Goal: Information Seeking & Learning: Find specific fact

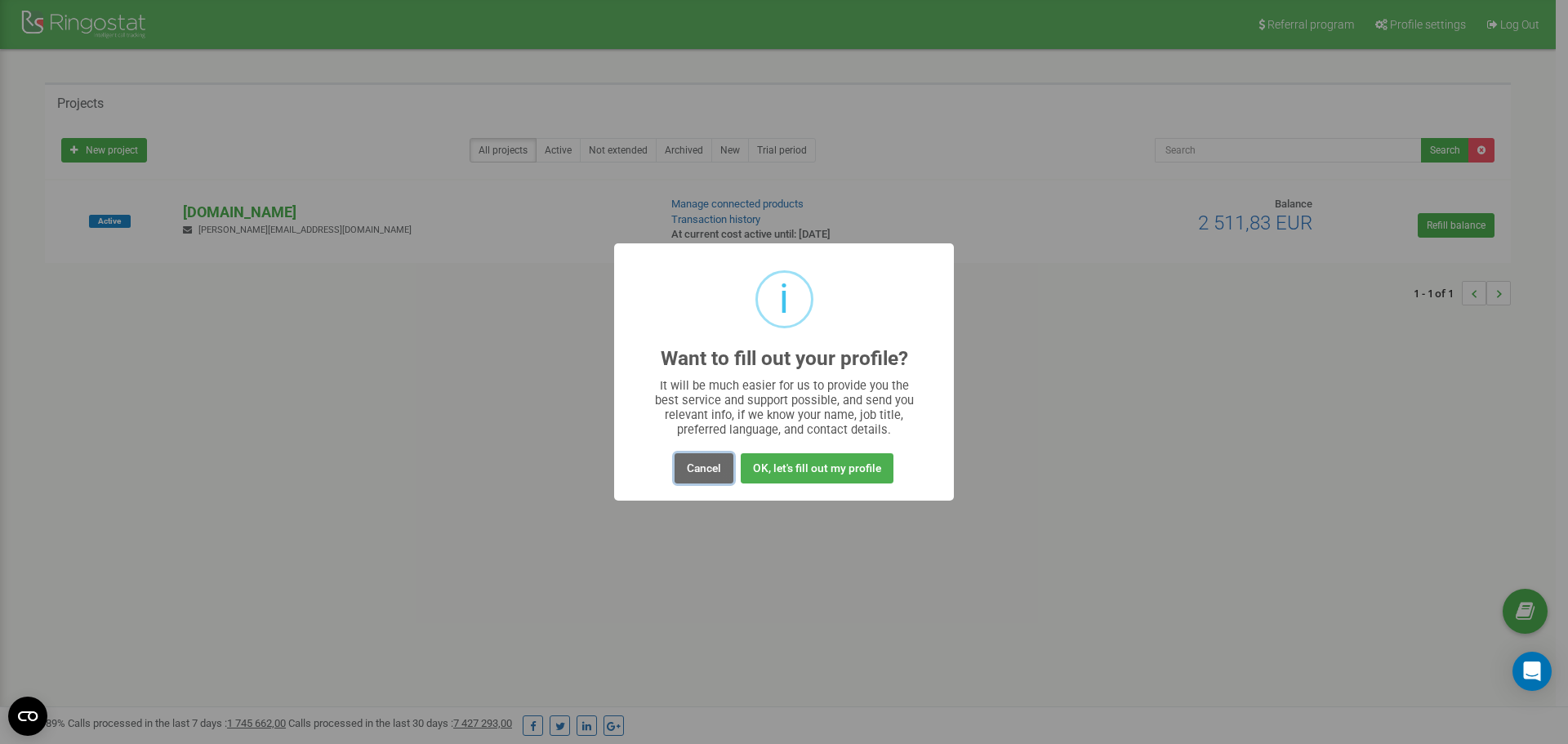
click at [693, 476] on button "Cancel" at bounding box center [703, 468] width 59 height 30
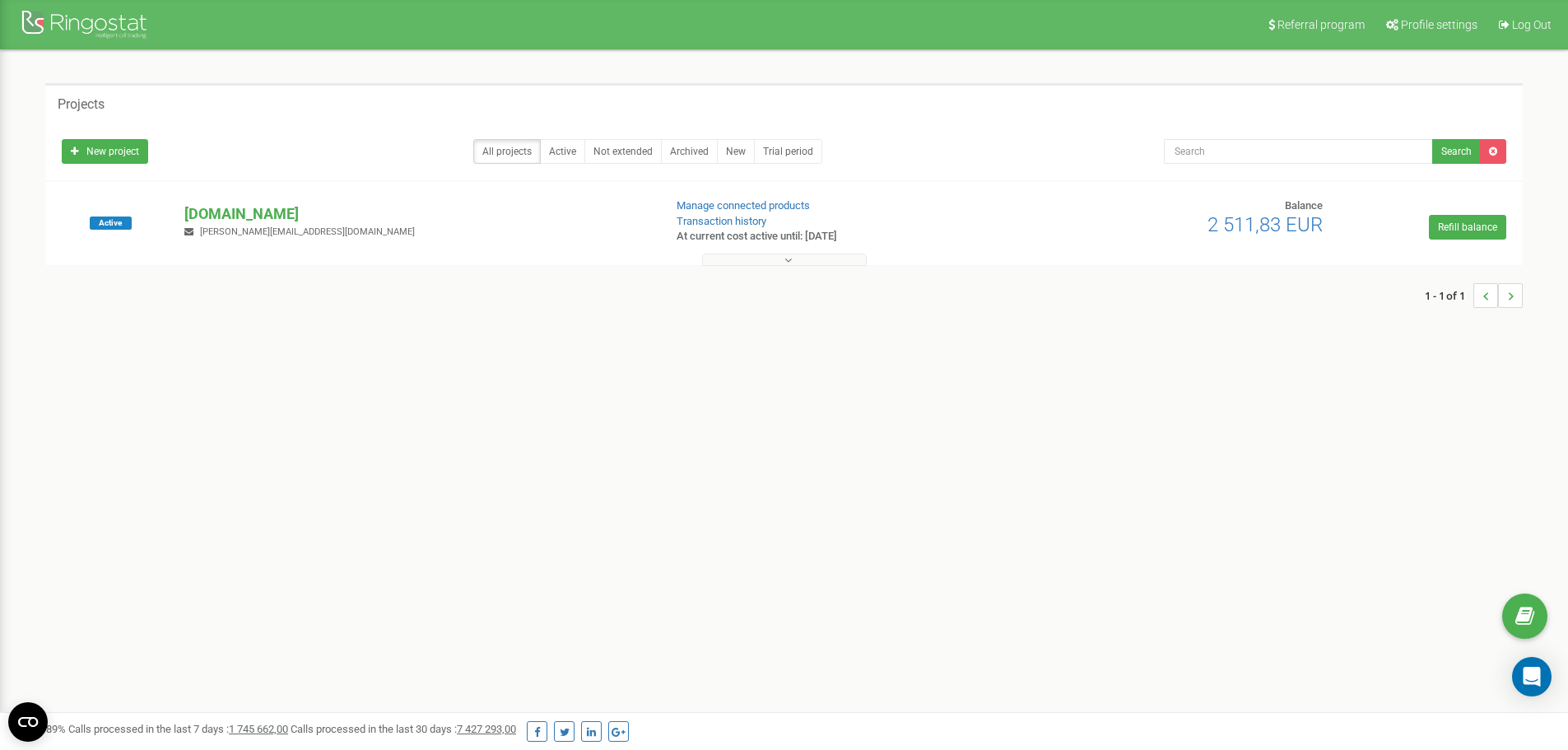
click at [790, 247] on div "Active [DOMAIN_NAME] [PERSON_NAME][EMAIL_ADDRESS][DOMAIN_NAME] Manage connected…" at bounding box center [784, 231] width 1469 height 66
click at [790, 251] on div at bounding box center [784, 256] width 1469 height 17
click at [790, 258] on icon at bounding box center [788, 259] width 7 height 12
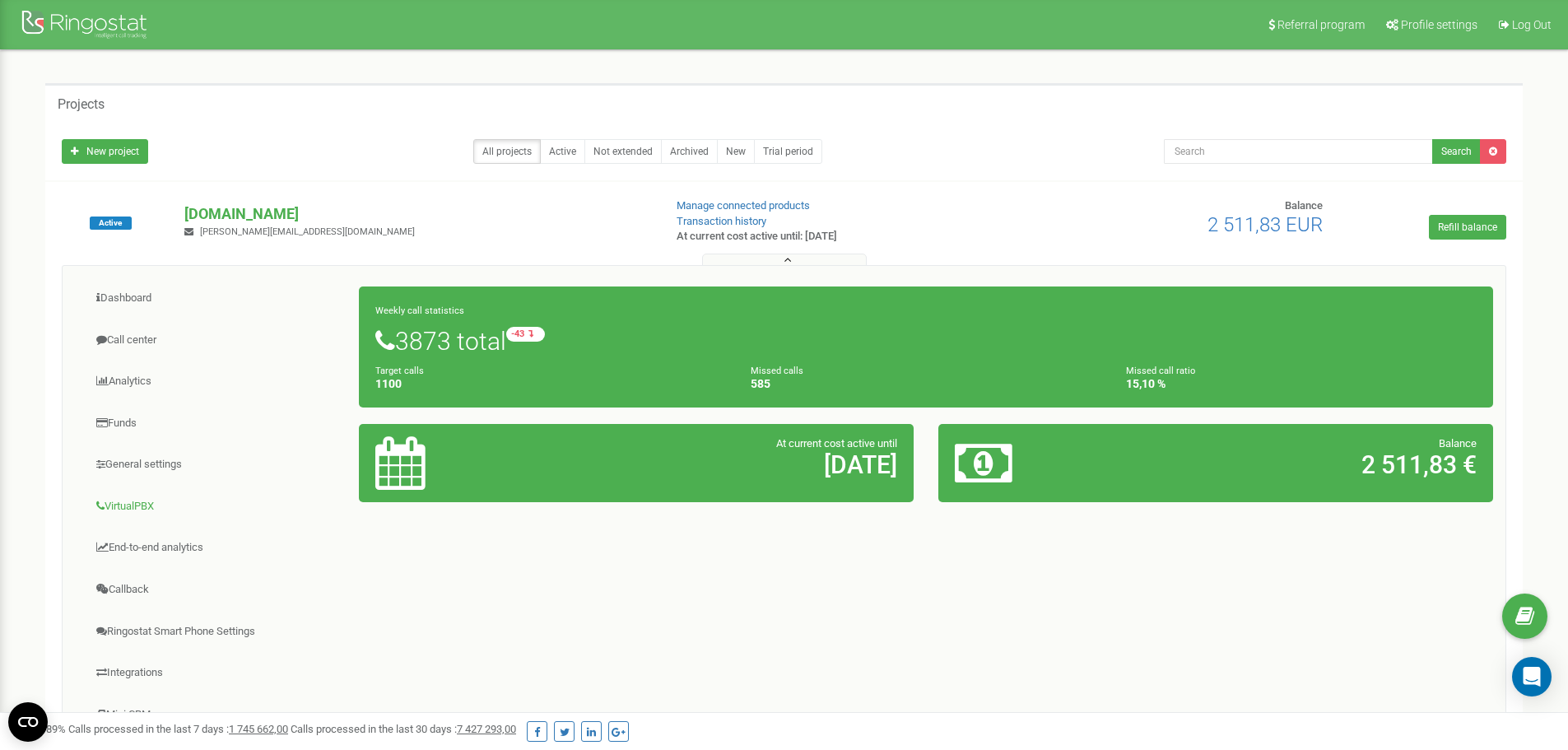
scroll to position [83, 0]
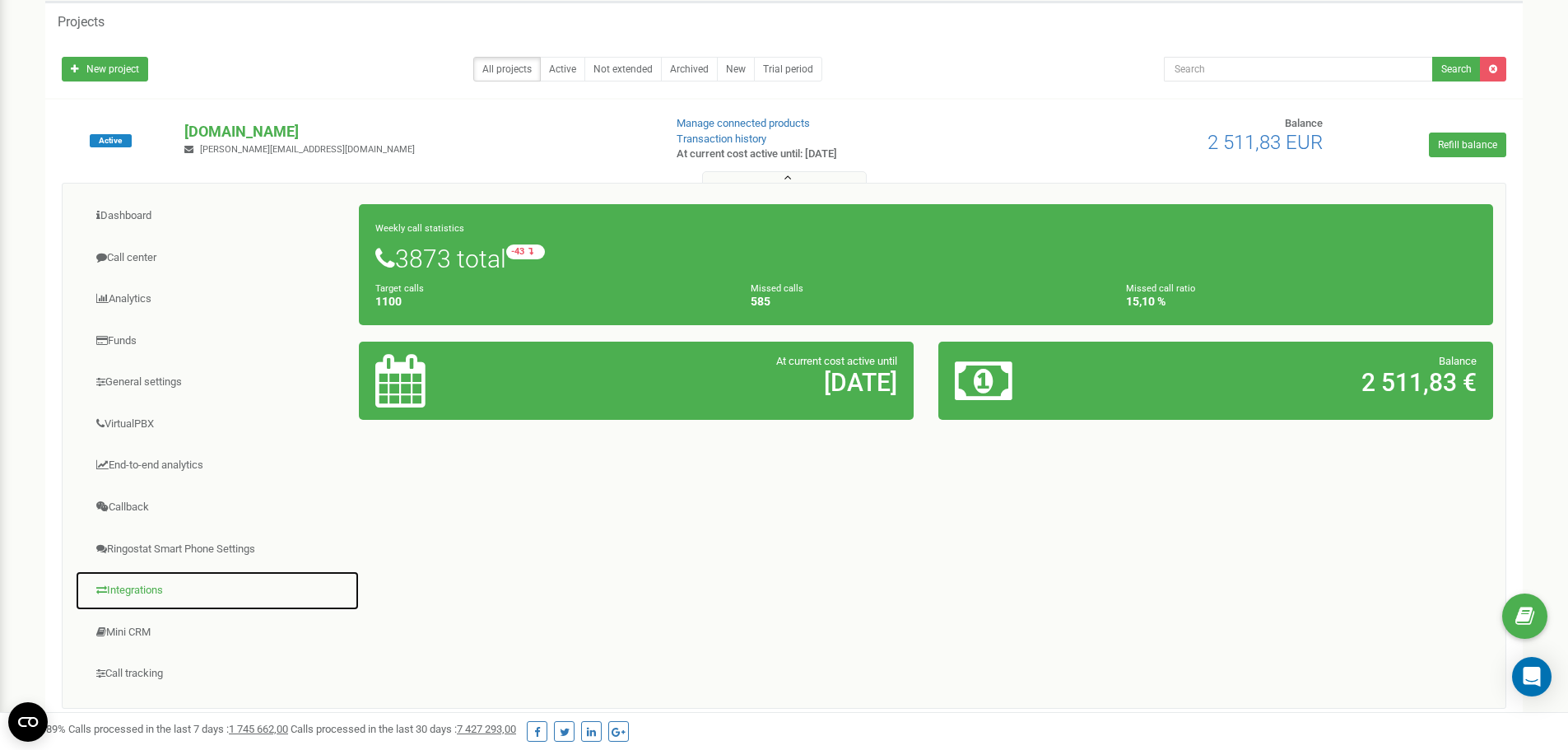
click at [146, 602] on link "Integrations" at bounding box center [217, 590] width 285 height 40
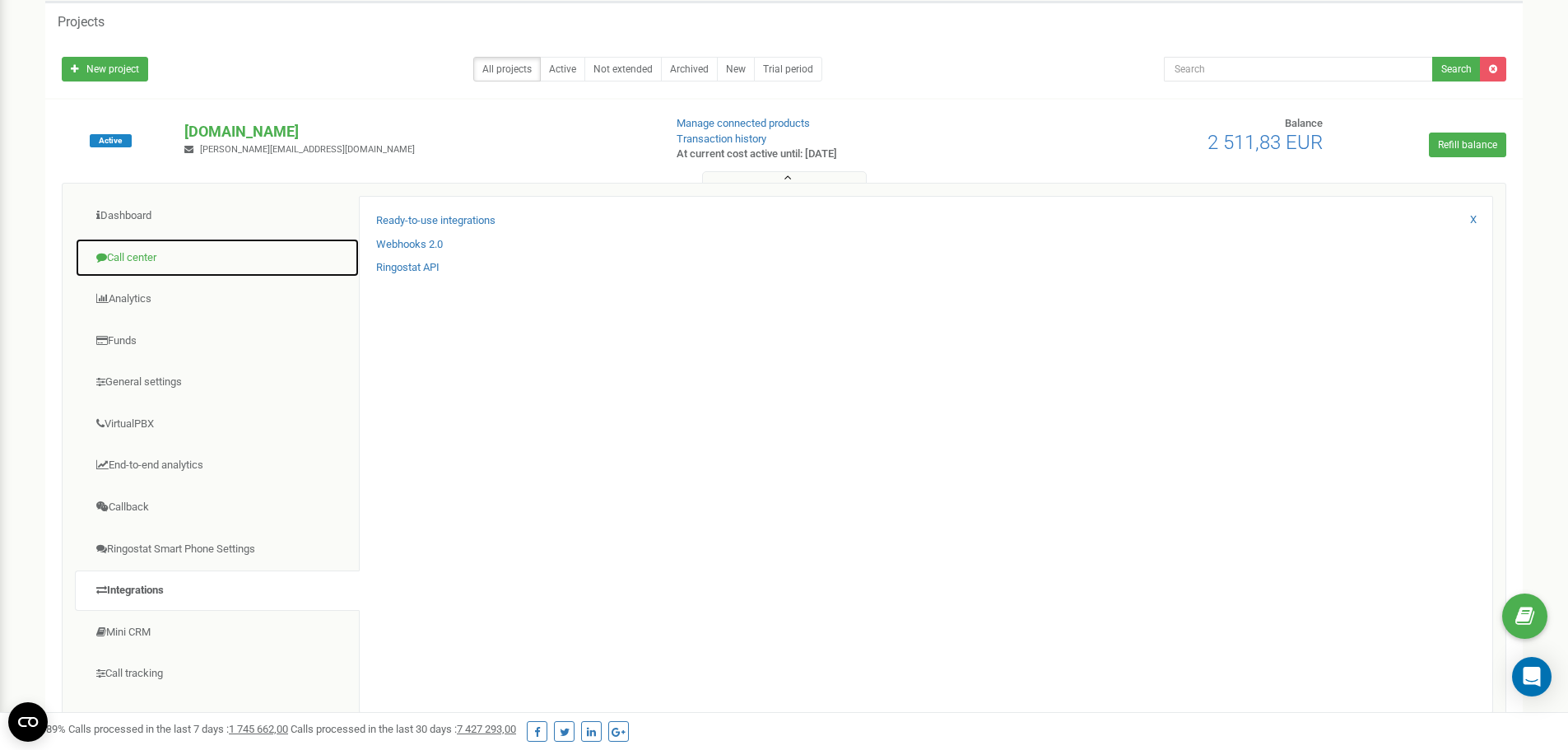
click at [119, 251] on link "Call center" at bounding box center [217, 258] width 285 height 40
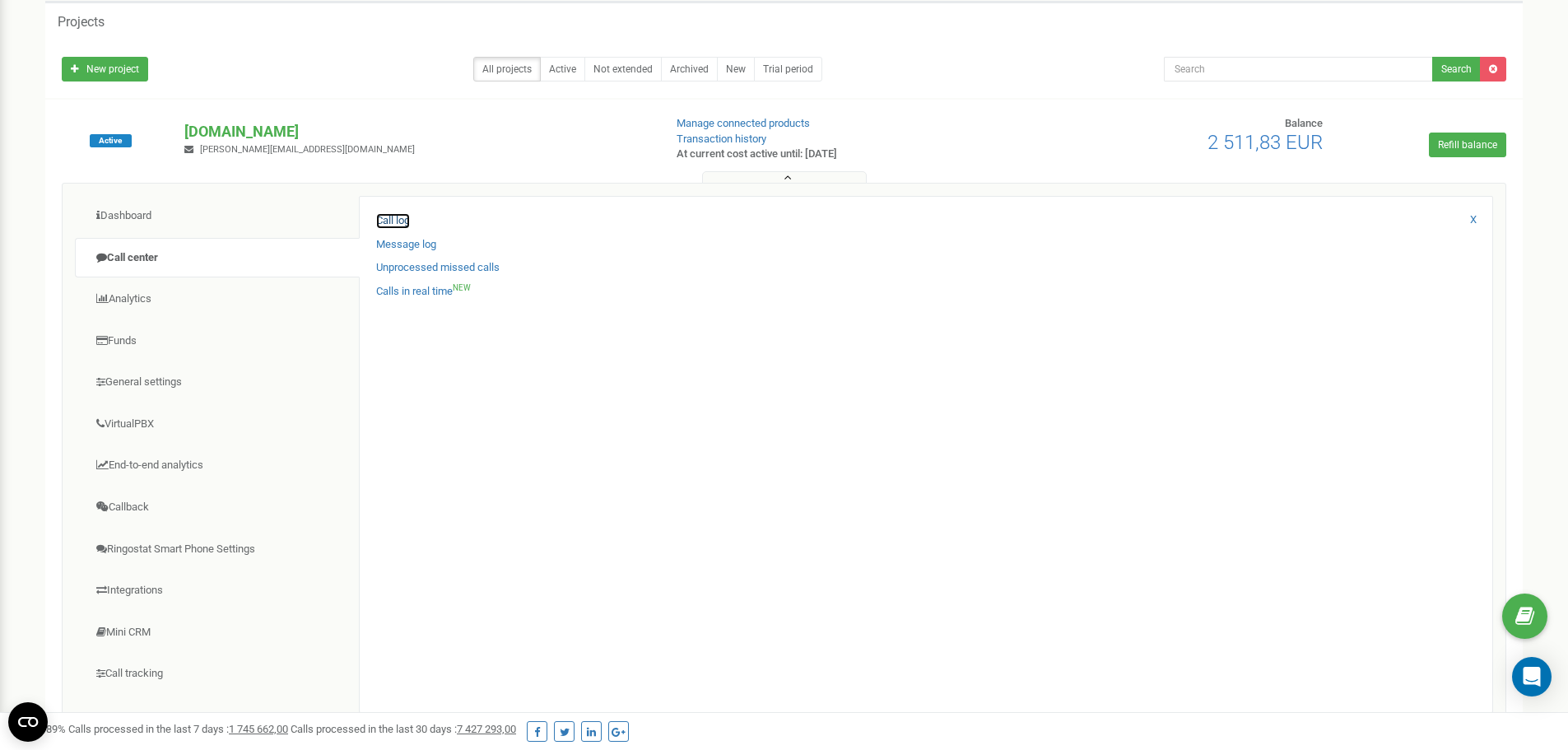
click at [399, 224] on link "Call log" at bounding box center [393, 221] width 34 height 16
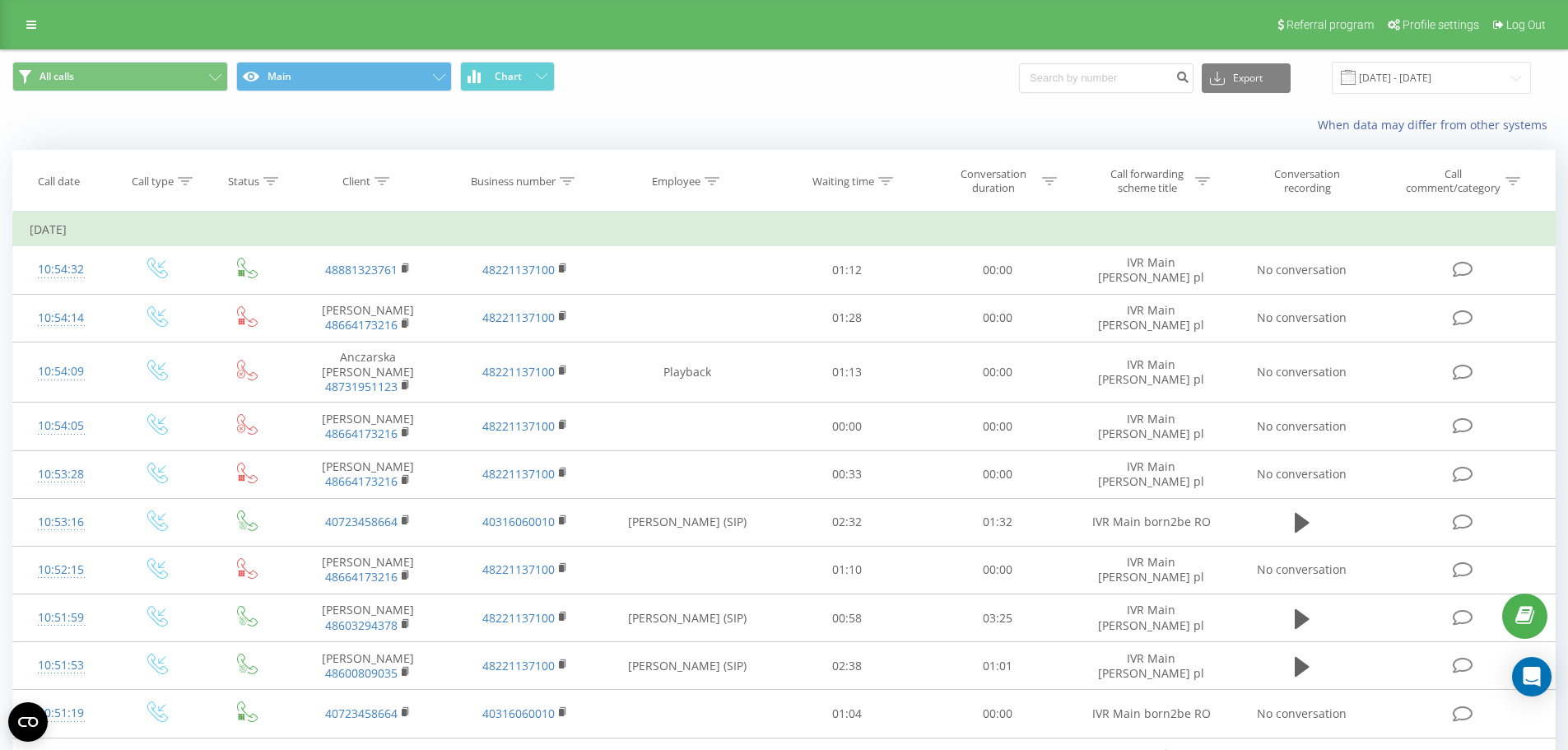
click at [1118, 95] on div "All calls Main Chart Export .csv .xls .xlsx 23.08.2025 - 23.09.2025" at bounding box center [784, 78] width 1566 height 55
click at [1115, 79] on input at bounding box center [1106, 77] width 174 height 29
paste input "48530184583"
type input "48530184583"
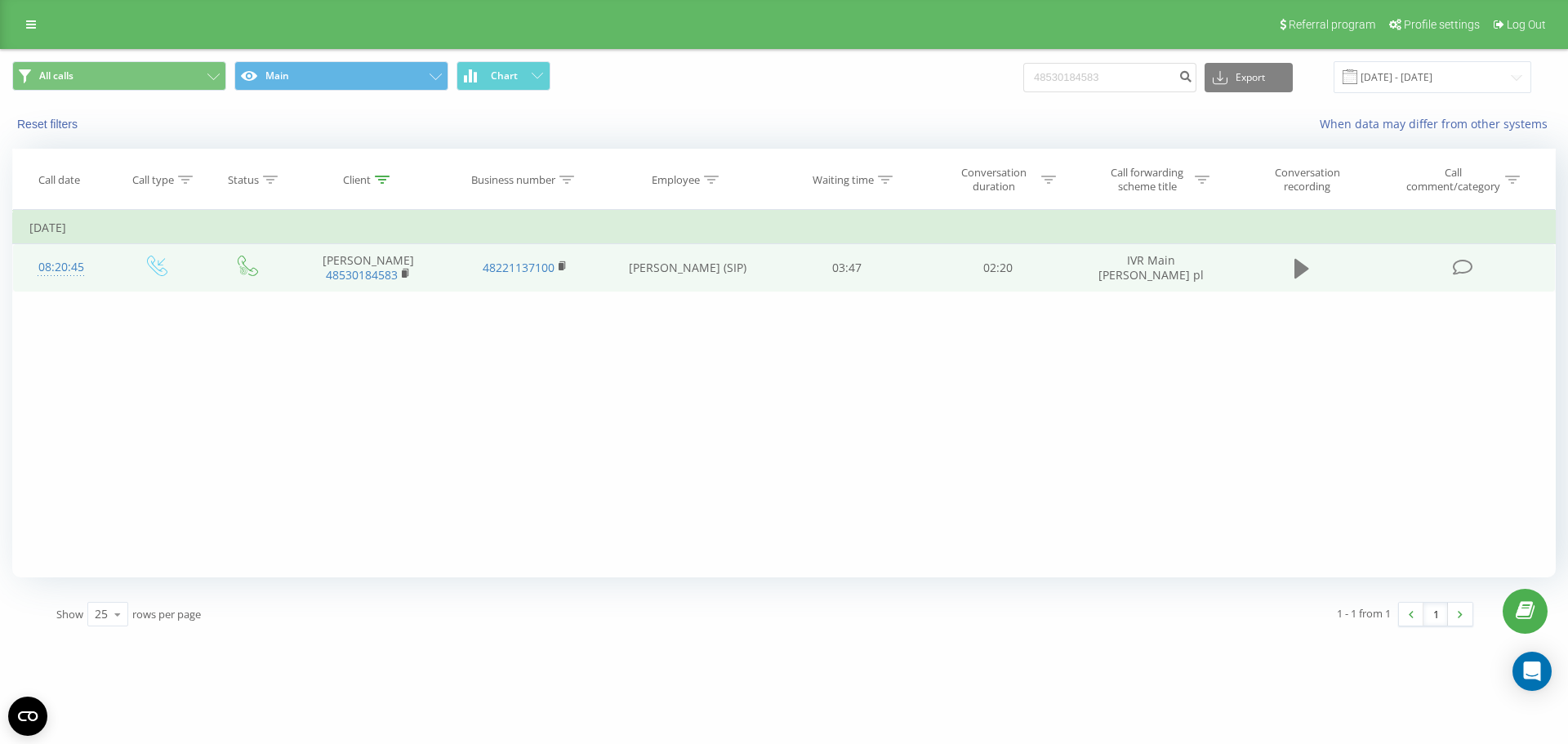
click at [1312, 269] on button at bounding box center [1302, 269] width 25 height 25
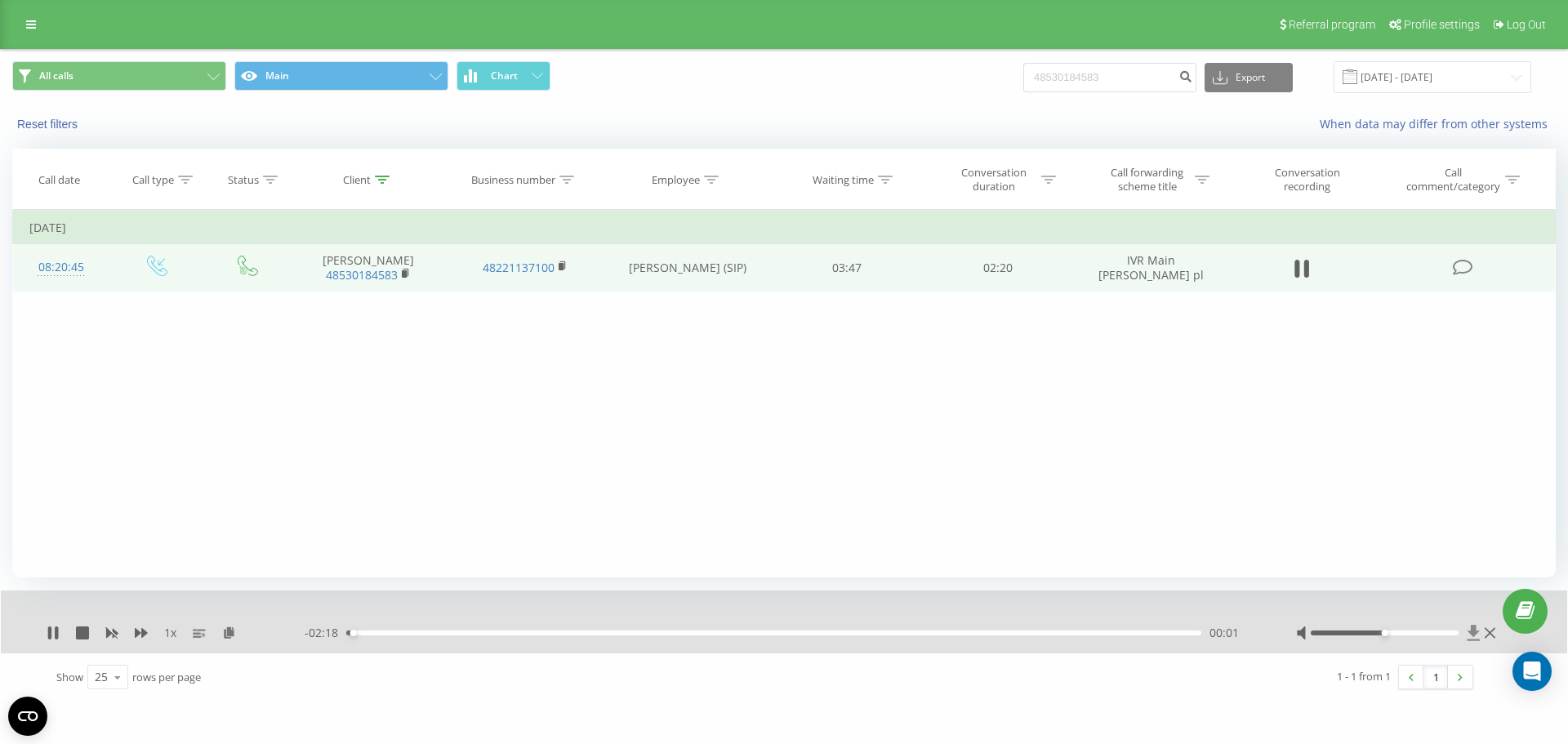
click at [1468, 629] on icon at bounding box center [1474, 633] width 14 height 17
drag, startPoint x: 1398, startPoint y: 630, endPoint x: 1460, endPoint y: 636, distance: 62.3
click at [1471, 636] on div at bounding box center [1397, 633] width 204 height 17
click at [453, 635] on div "00:17" at bounding box center [774, 633] width 855 height 5
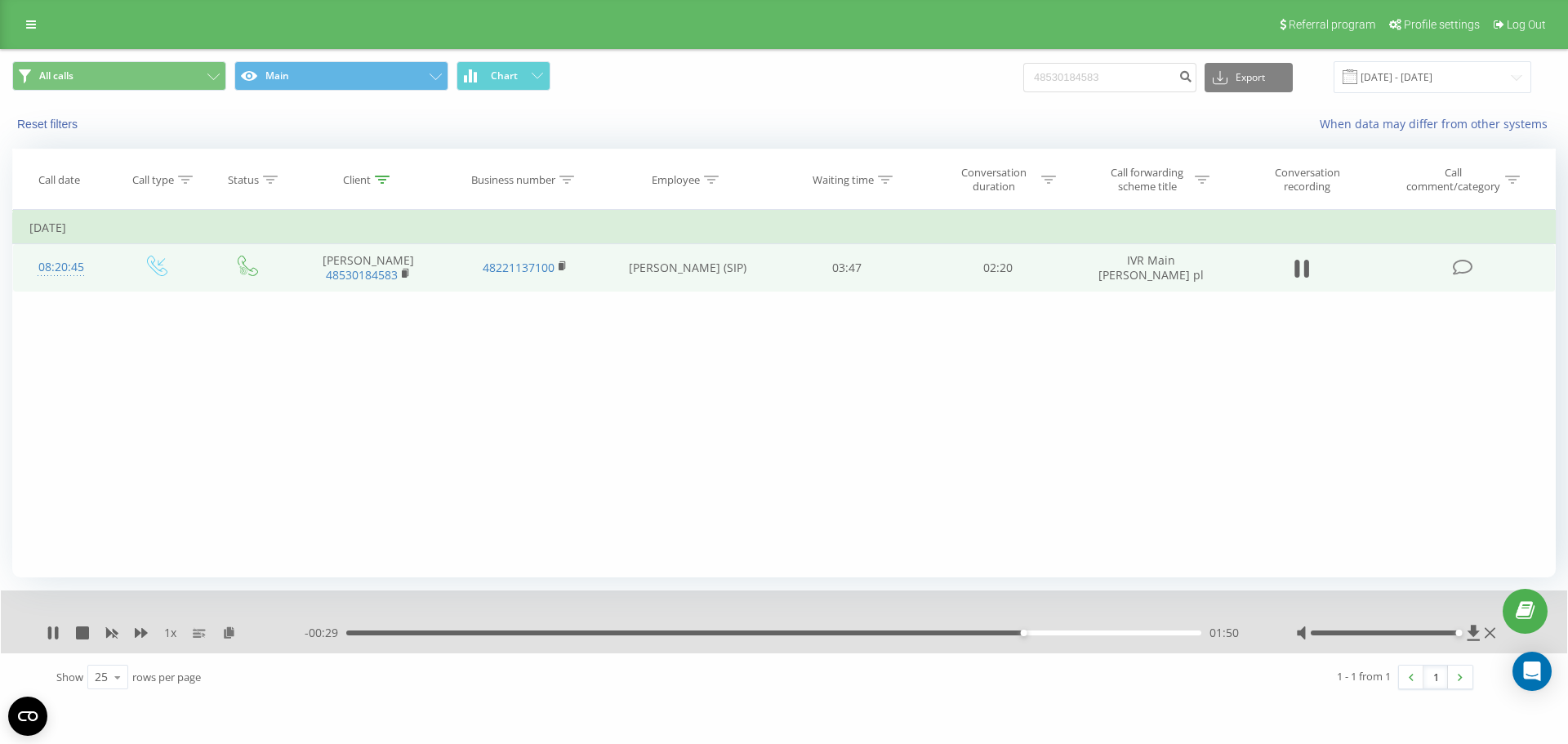
click at [1147, 639] on div "- 00:29 01:50 01:50" at bounding box center [780, 633] width 950 height 17
click at [1155, 634] on div "01:50" at bounding box center [774, 633] width 855 height 5
click at [405, 272] on rect at bounding box center [405, 274] width 5 height 7
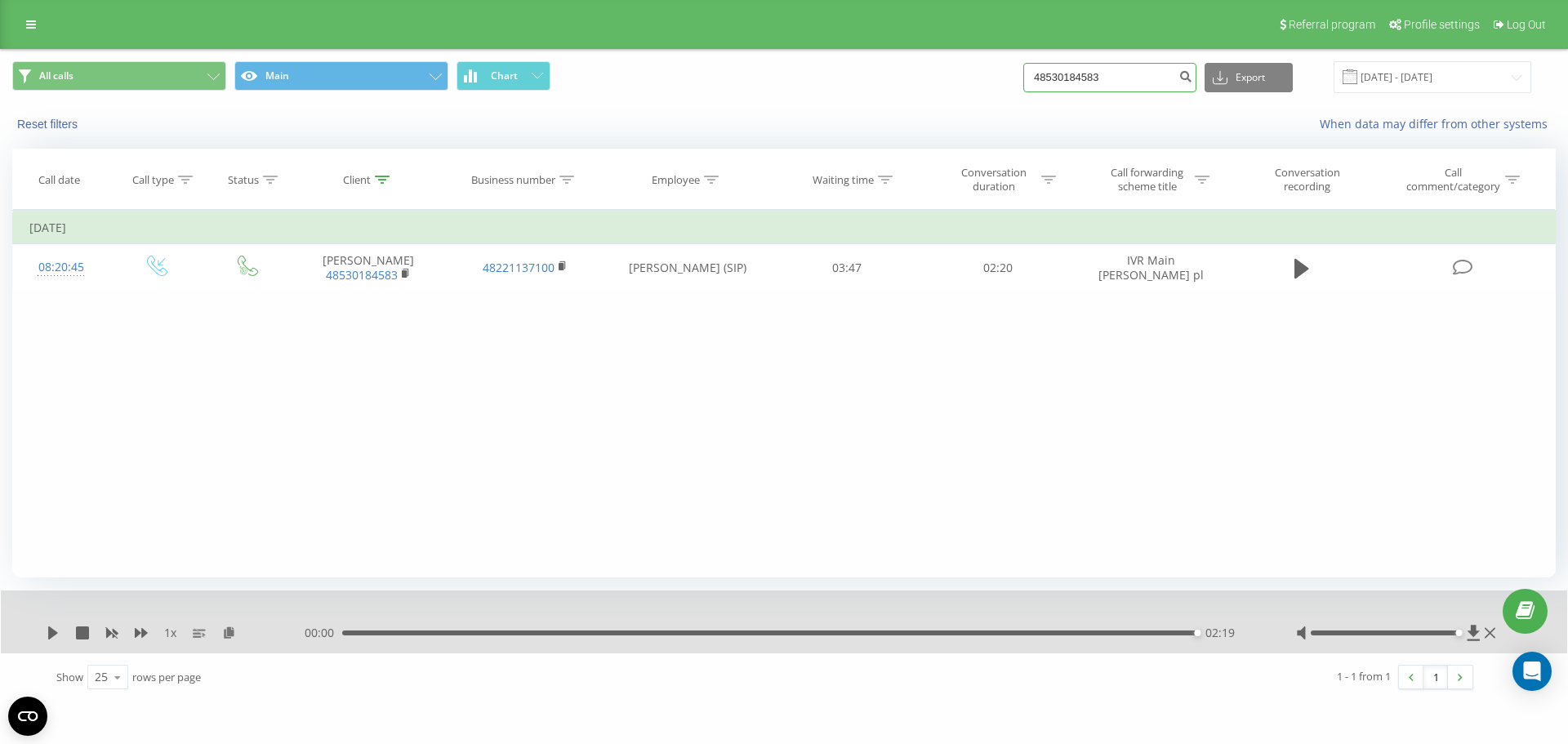
click at [1149, 78] on input "48530184583" at bounding box center [1110, 77] width 173 height 29
paste input "692334007"
type input "48692334007"
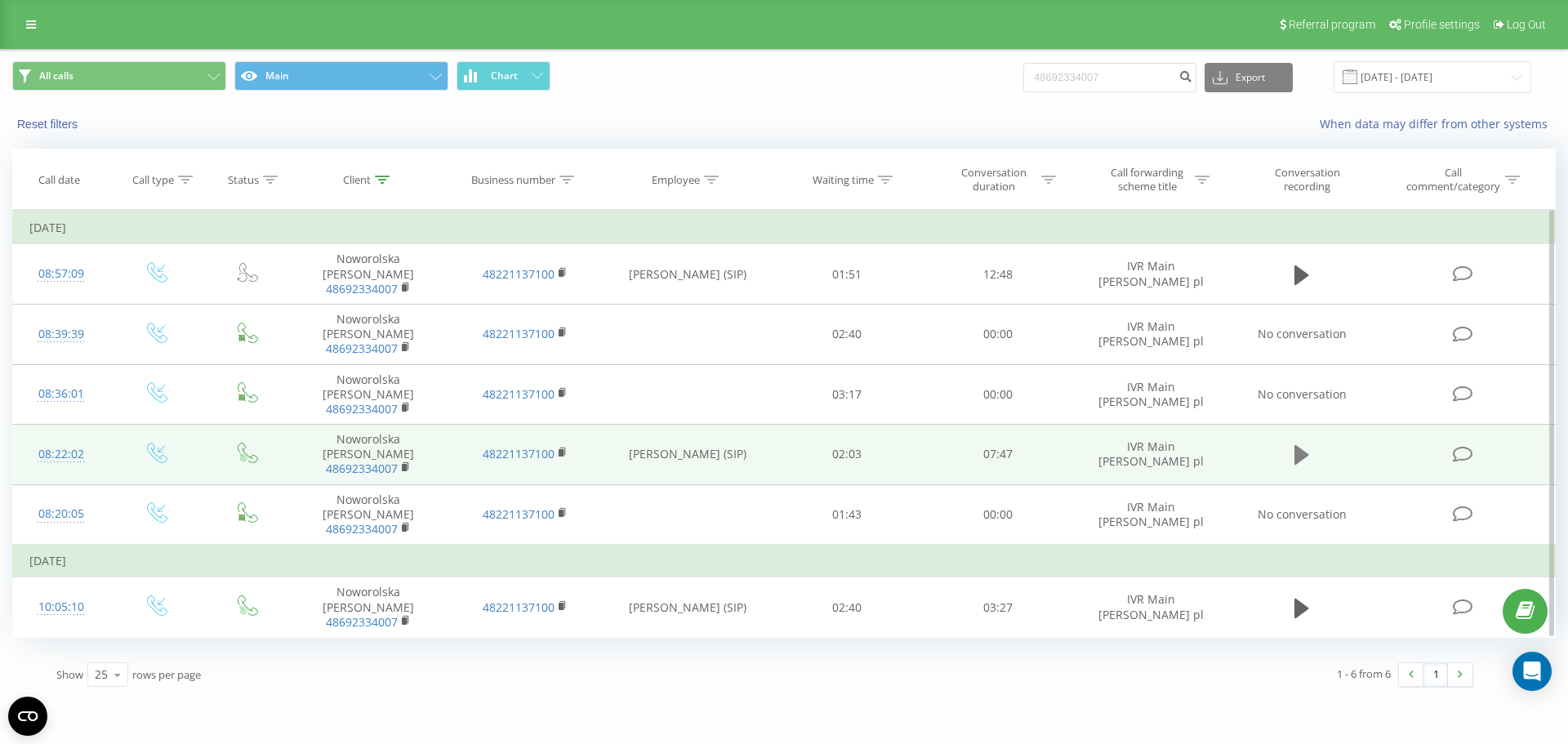
click at [1307, 456] on icon at bounding box center [1301, 455] width 15 height 19
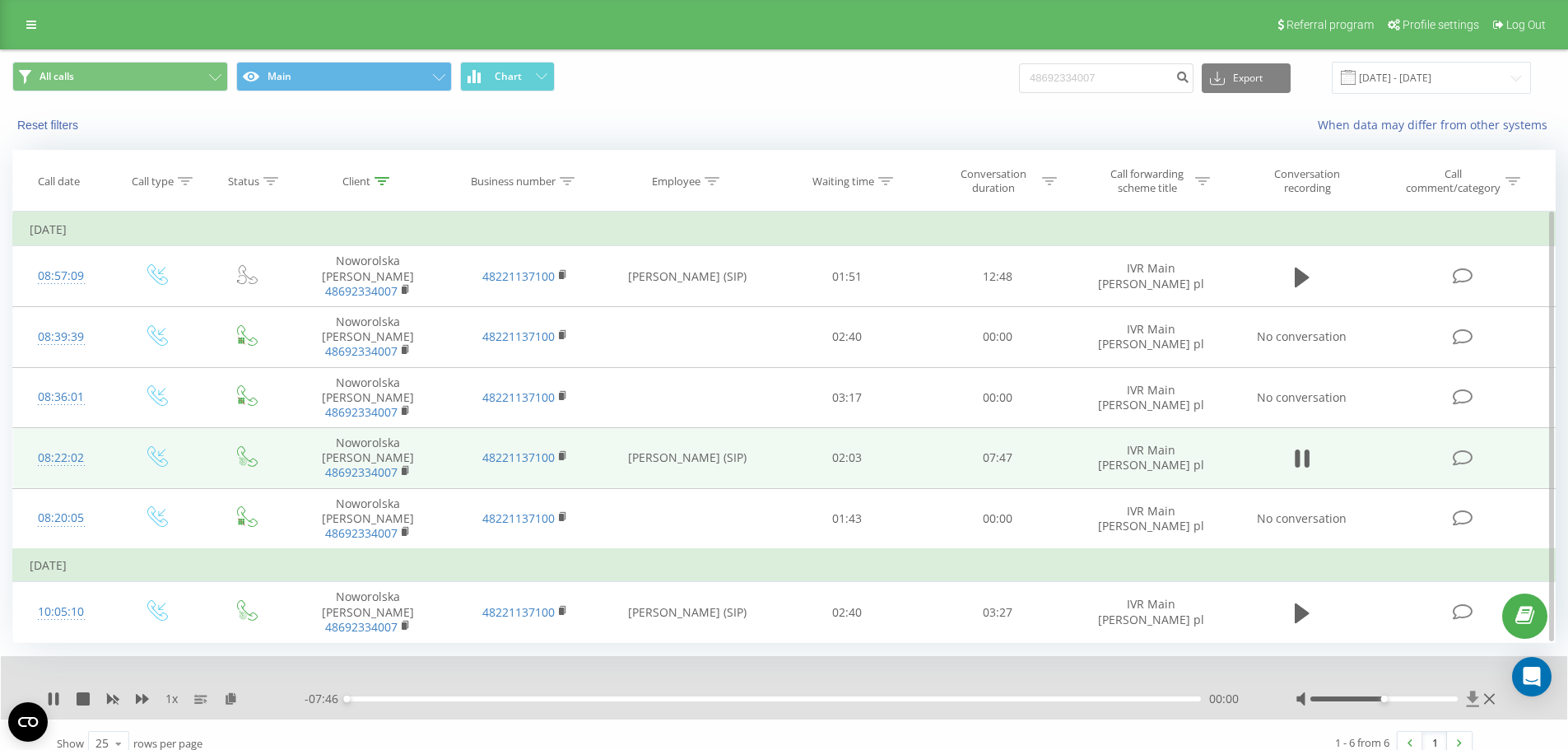
click at [1475, 696] on icon at bounding box center [1473, 698] width 12 height 16
click at [144, 699] on icon at bounding box center [142, 698] width 13 height 10
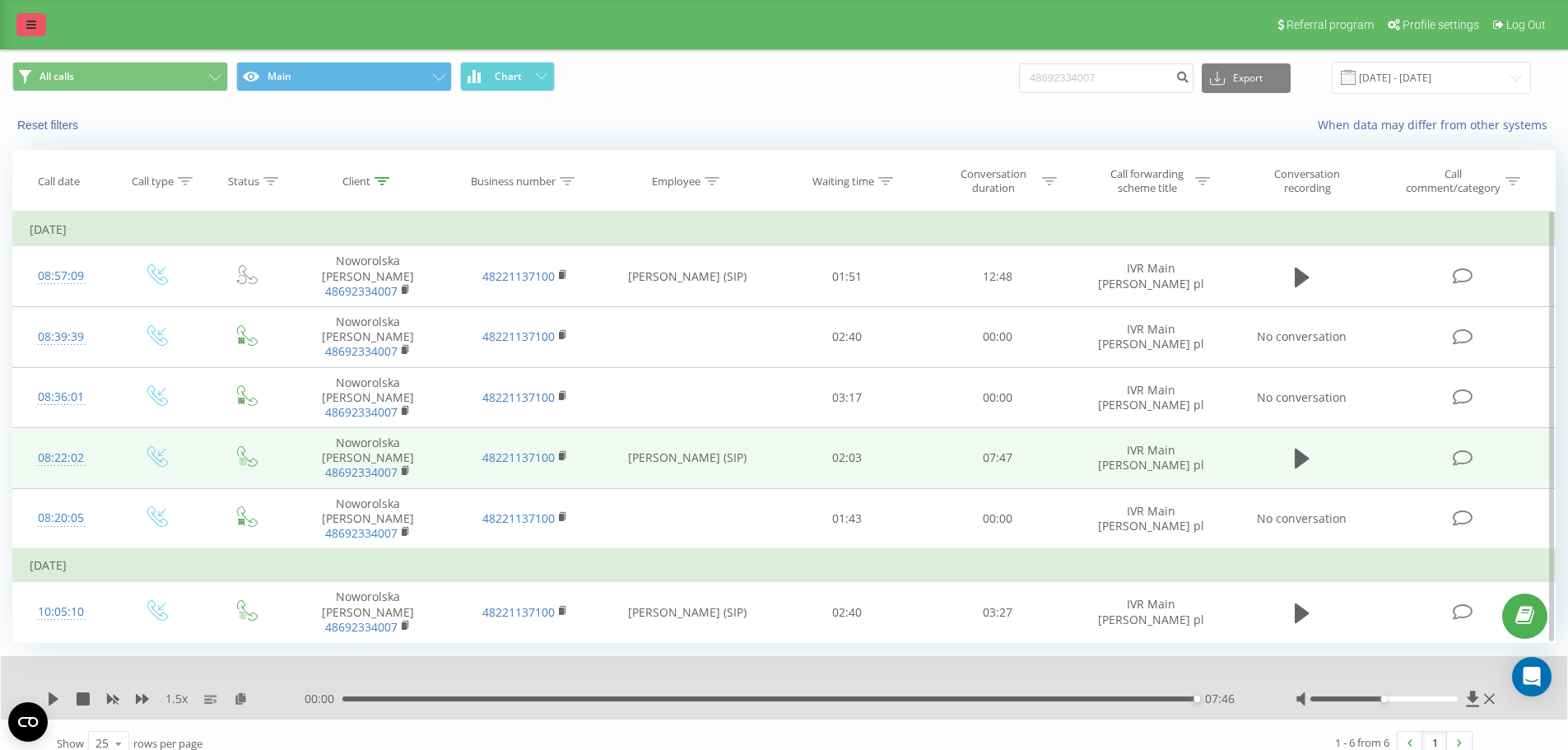
click at [43, 31] on link at bounding box center [31, 25] width 29 height 23
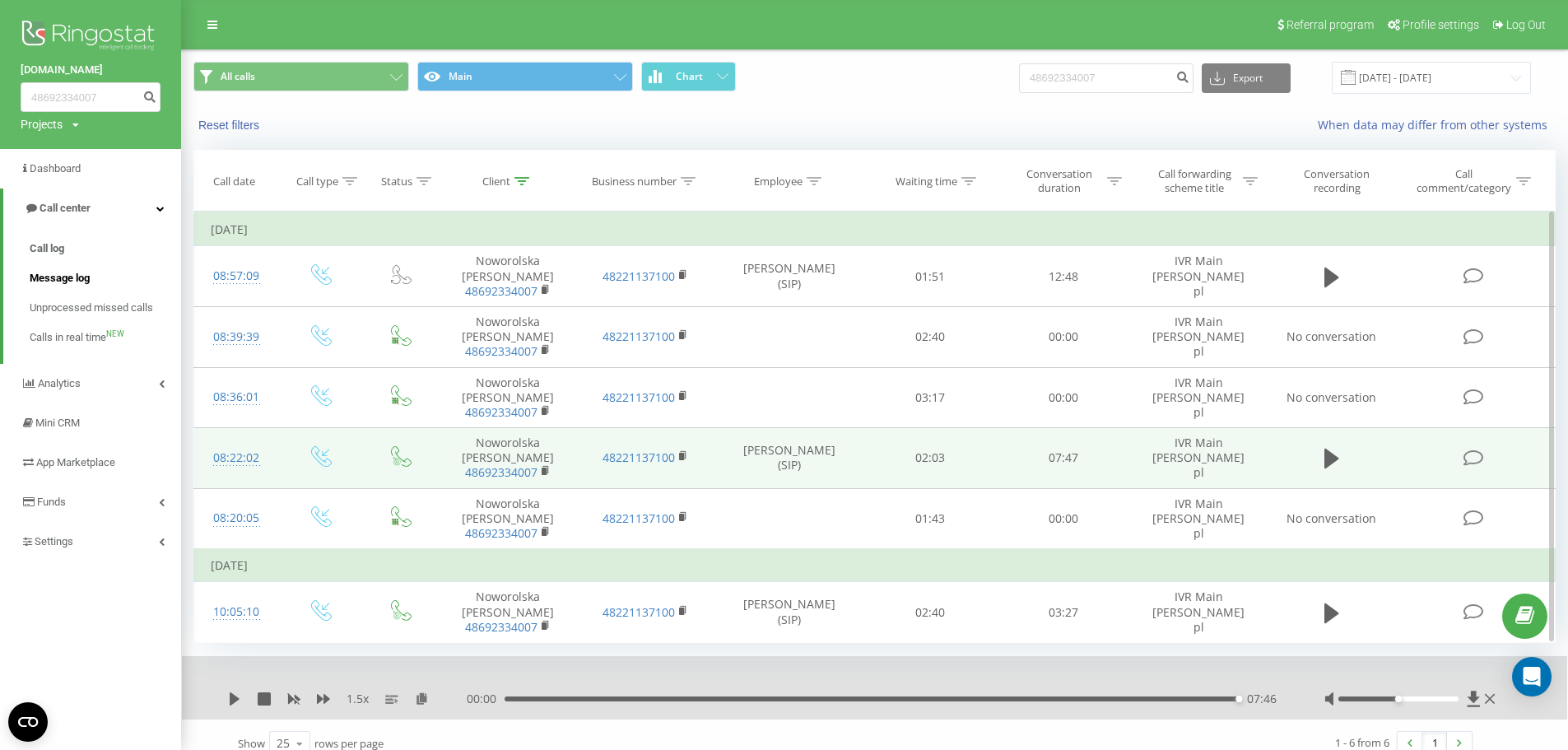
click at [63, 285] on span "Message log" at bounding box center [60, 278] width 60 height 17
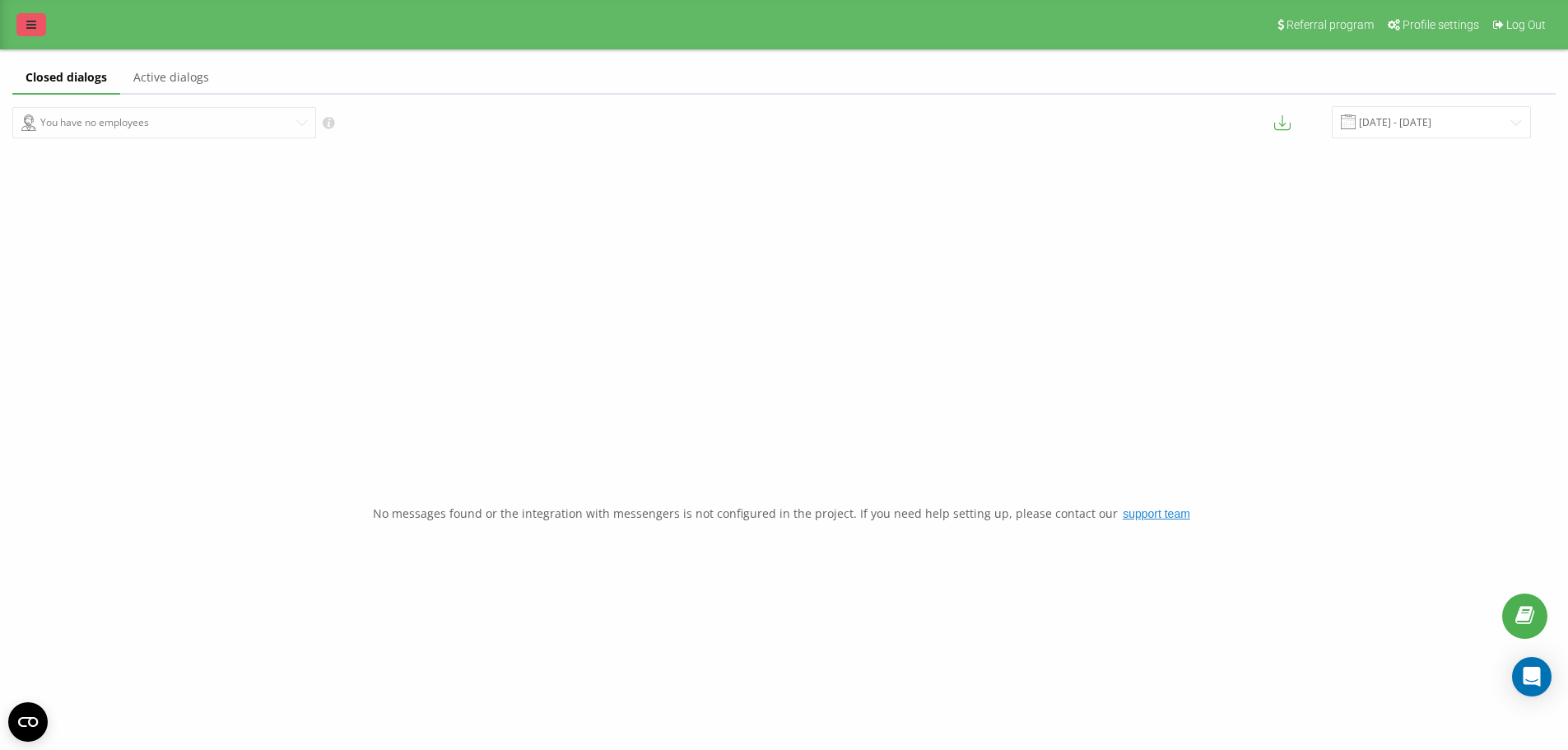
click at [36, 20] on link at bounding box center [31, 25] width 29 height 23
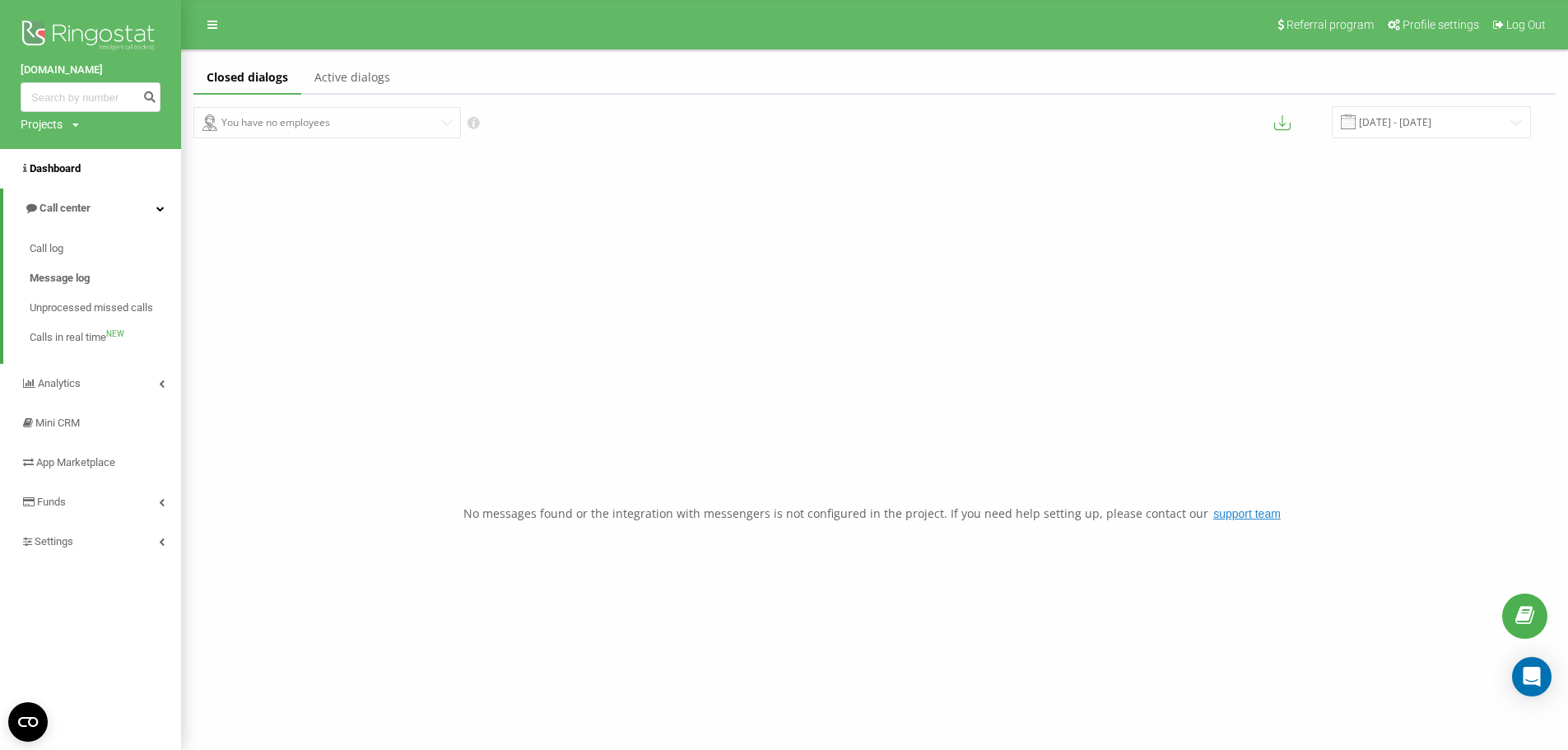
click at [63, 163] on span "Dashboard" at bounding box center [54, 169] width 51 height 12
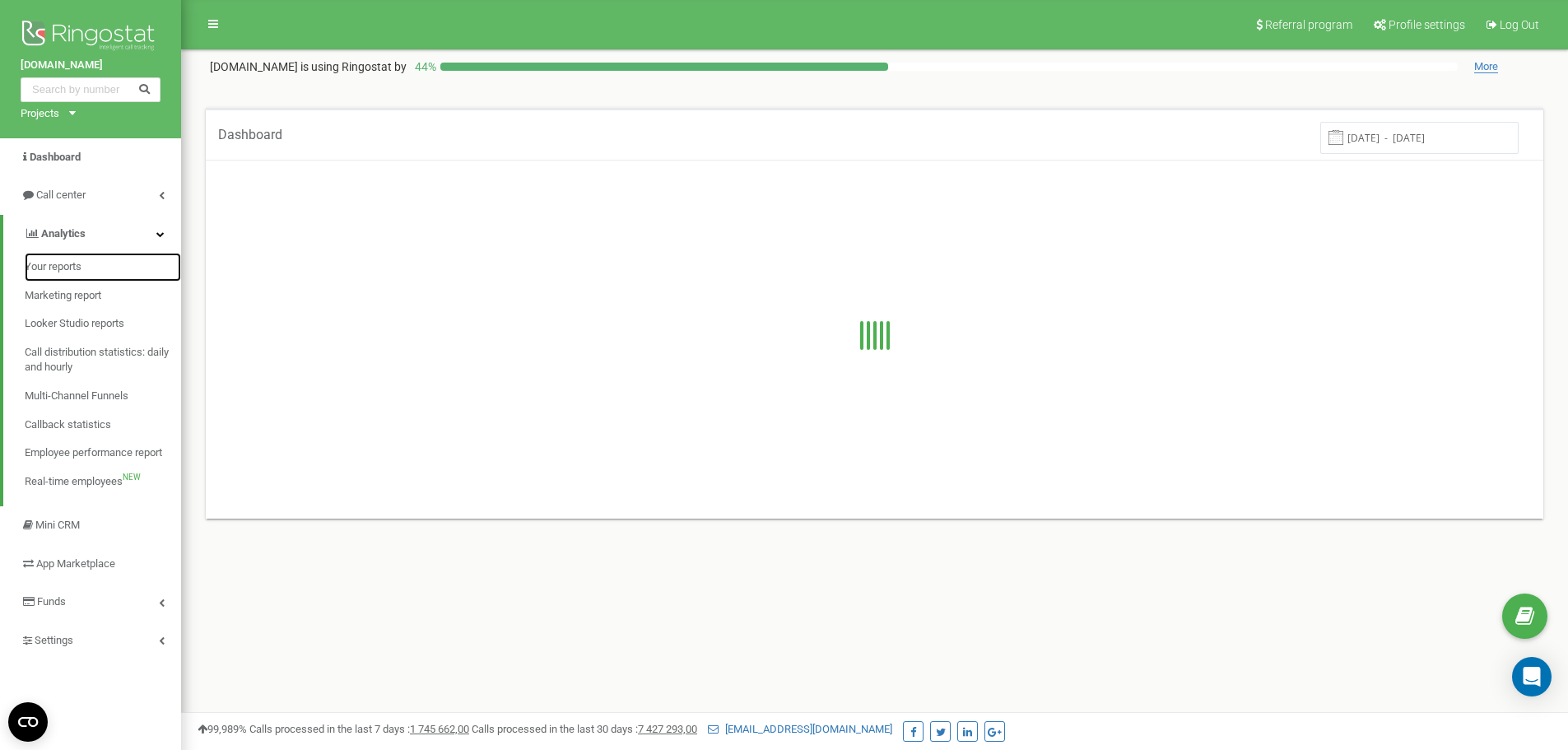
click at [67, 275] on link "Your reports" at bounding box center [103, 267] width 156 height 28
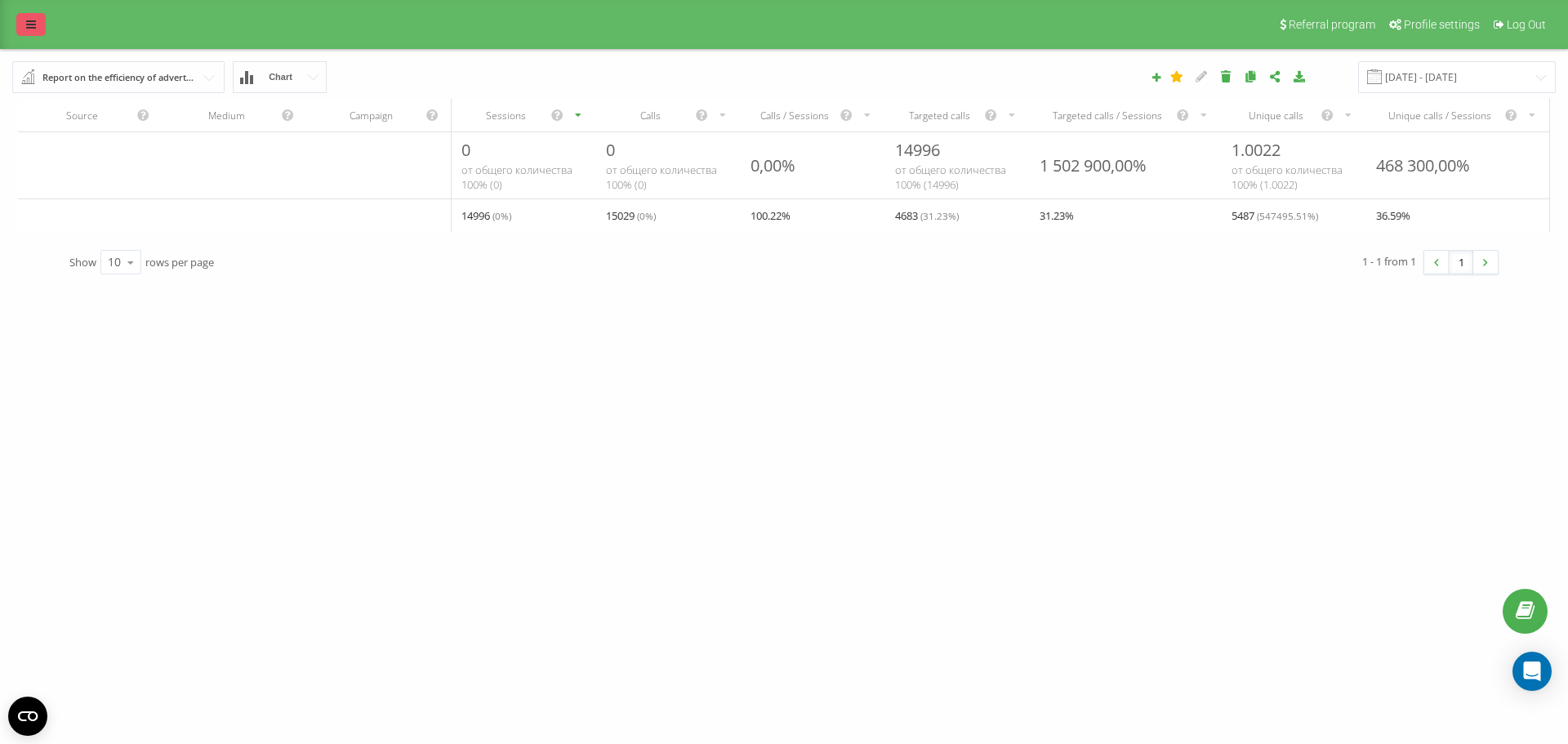
click at [32, 27] on icon at bounding box center [31, 24] width 10 height 11
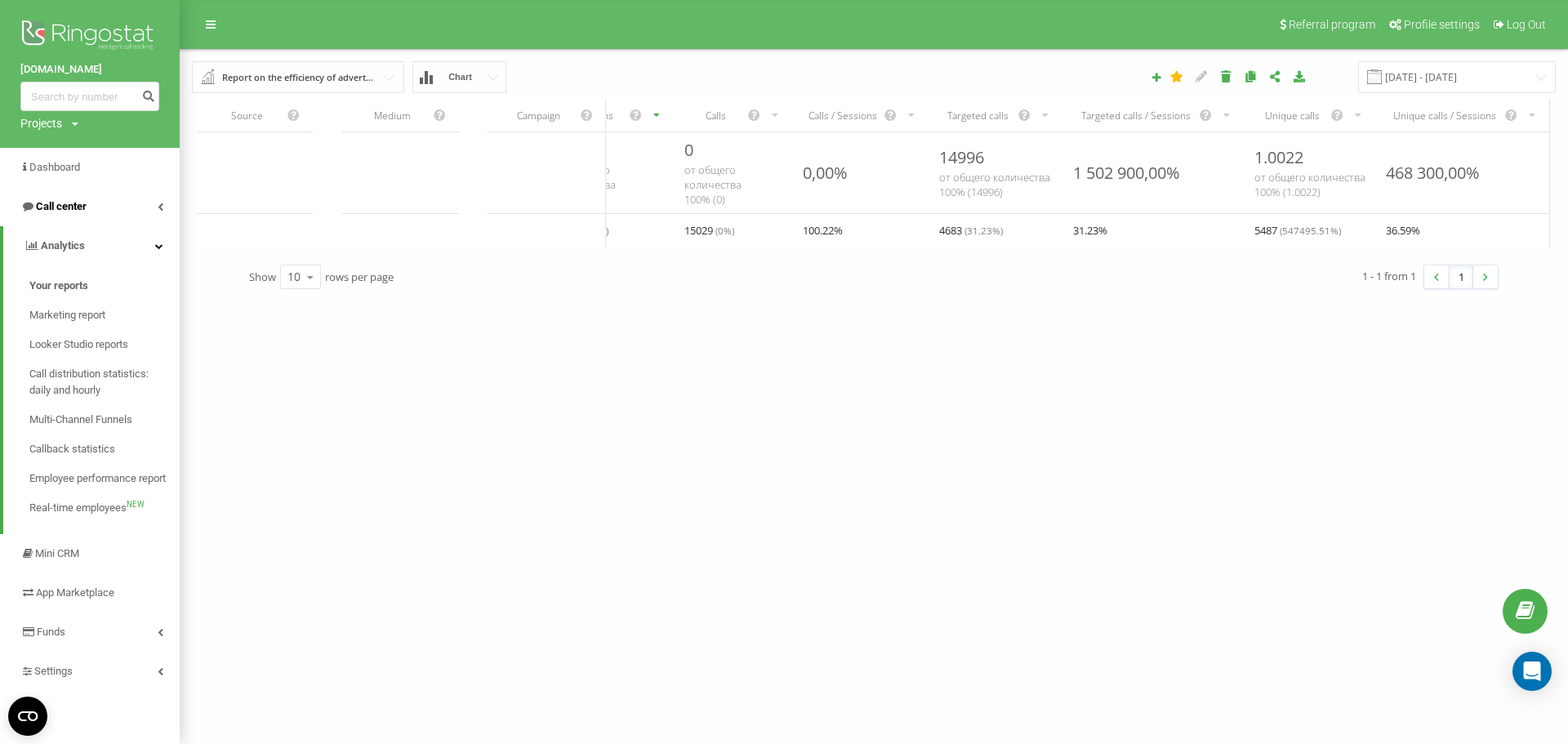
click at [66, 206] on span "Call center" at bounding box center [61, 206] width 50 height 12
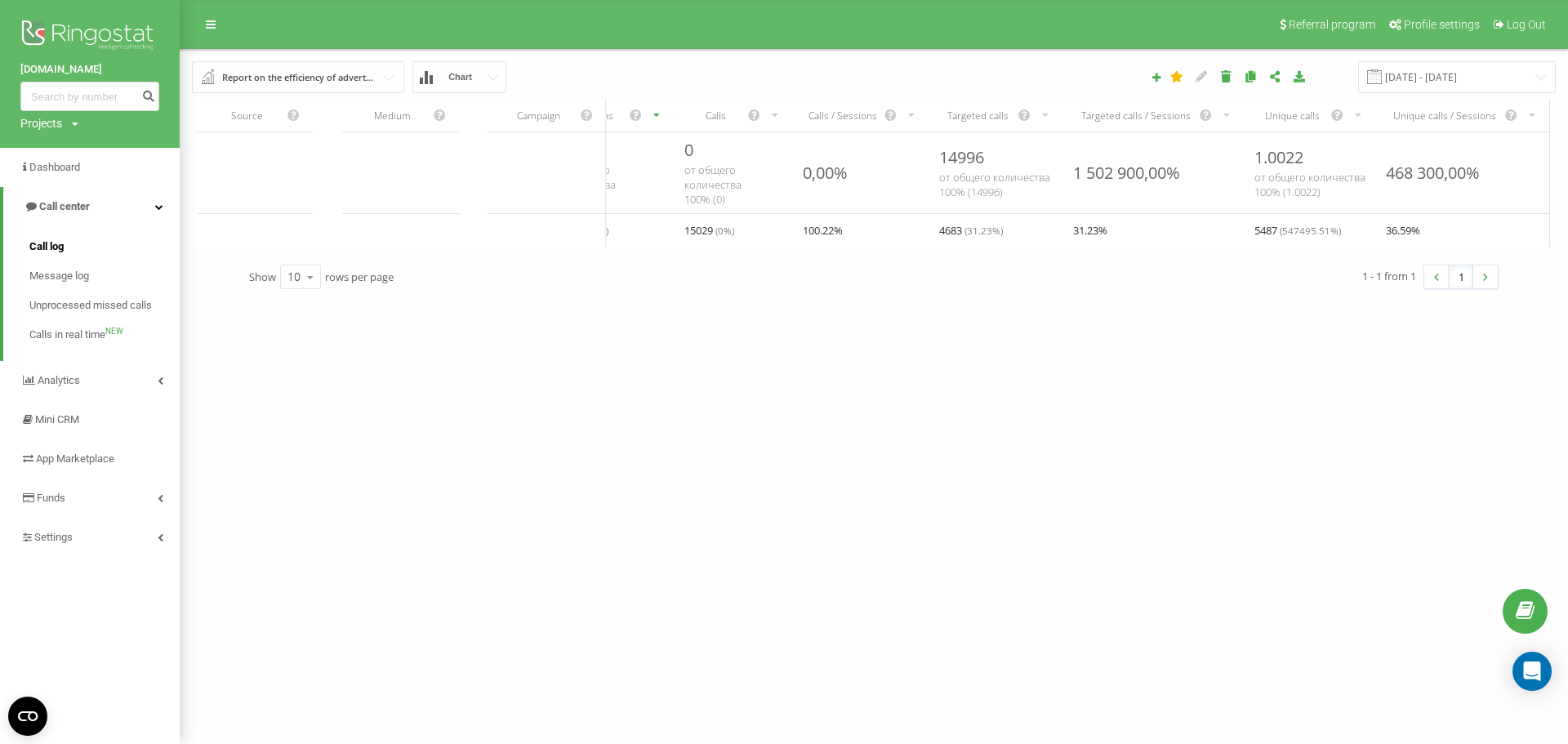
click at [45, 255] on span "Call log" at bounding box center [46, 247] width 34 height 17
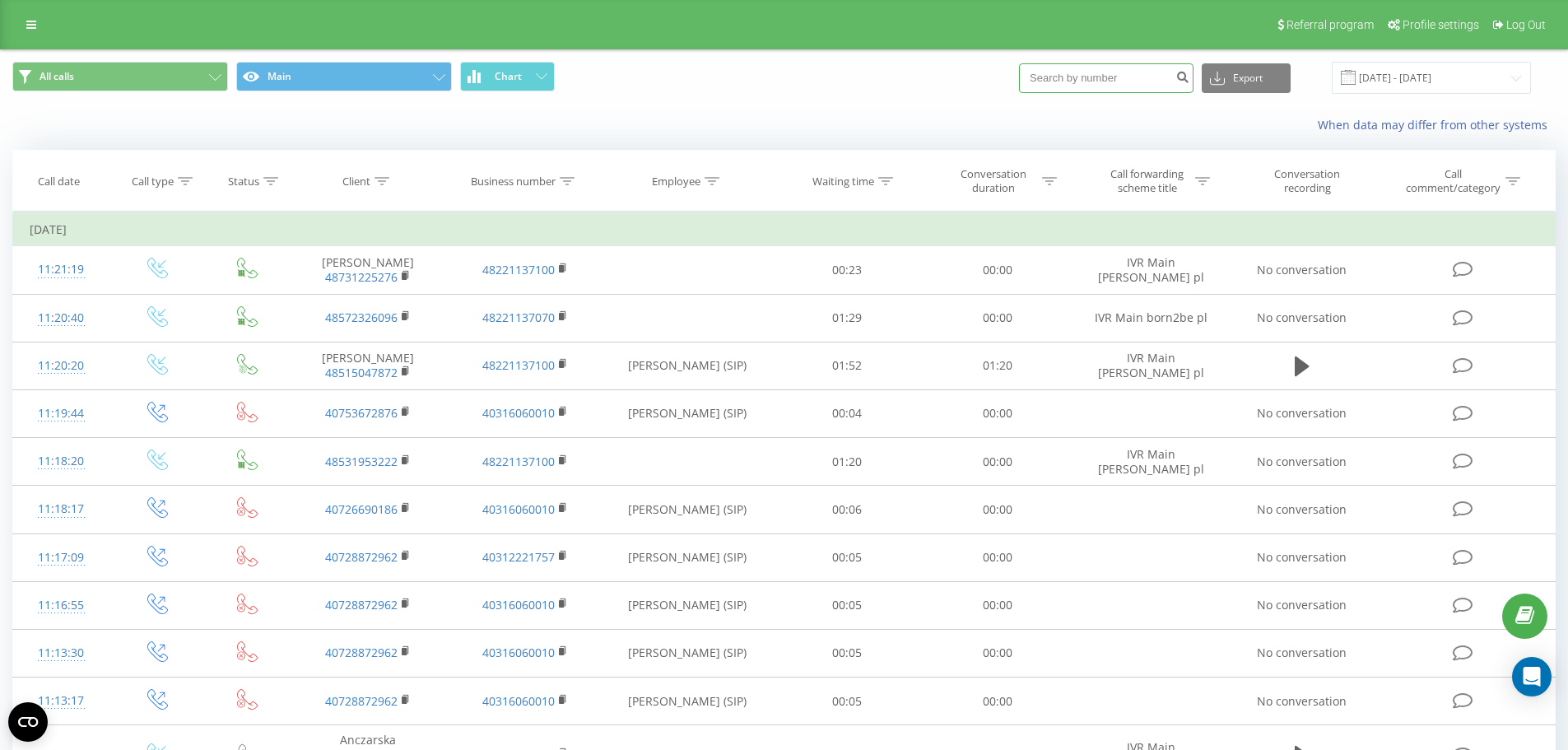
click at [1091, 85] on input at bounding box center [1106, 77] width 174 height 29
paste input "48721505884"
type input "48721505884"
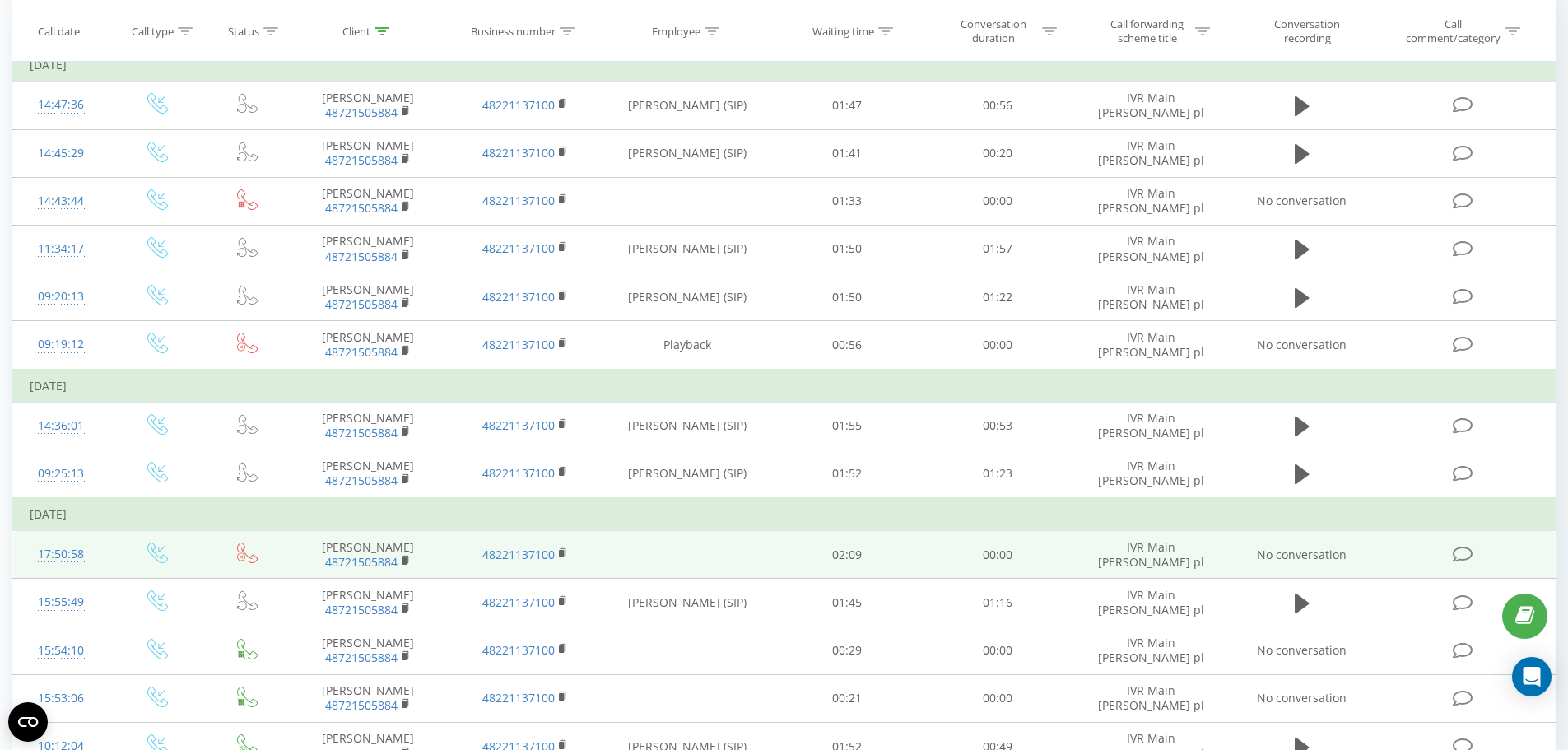
scroll to position [247, 0]
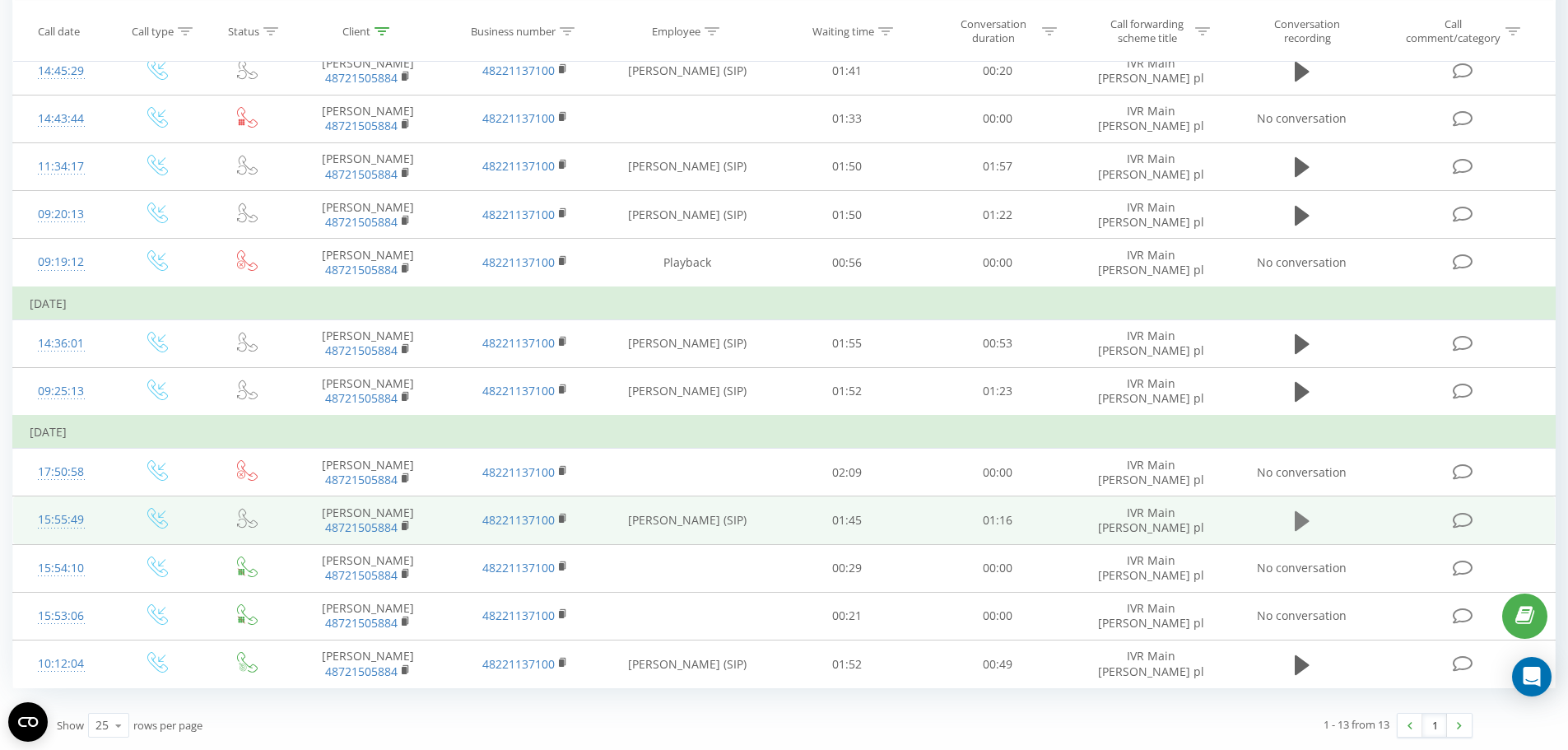
click at [1297, 519] on icon at bounding box center [1301, 521] width 15 height 20
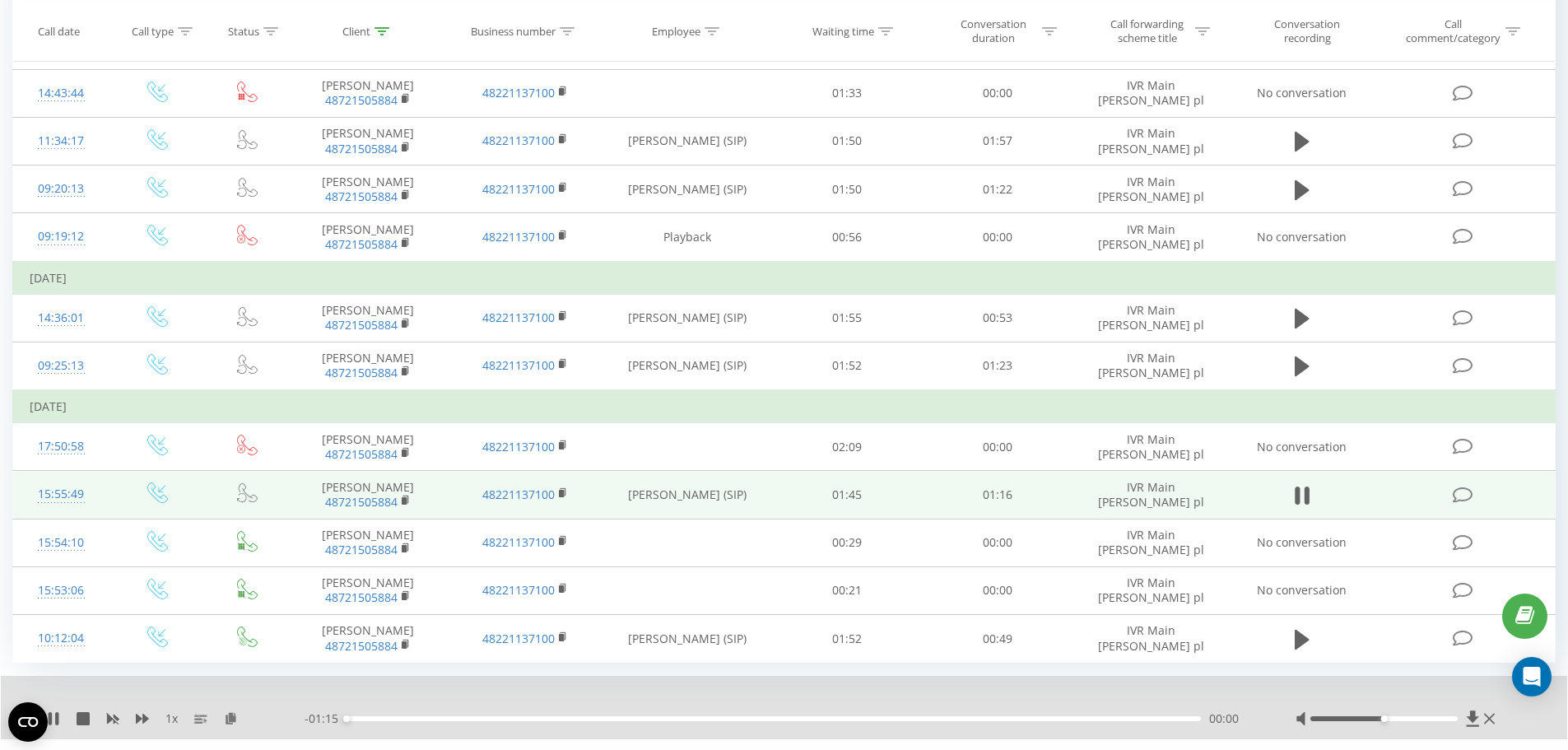
scroll to position [310, 0]
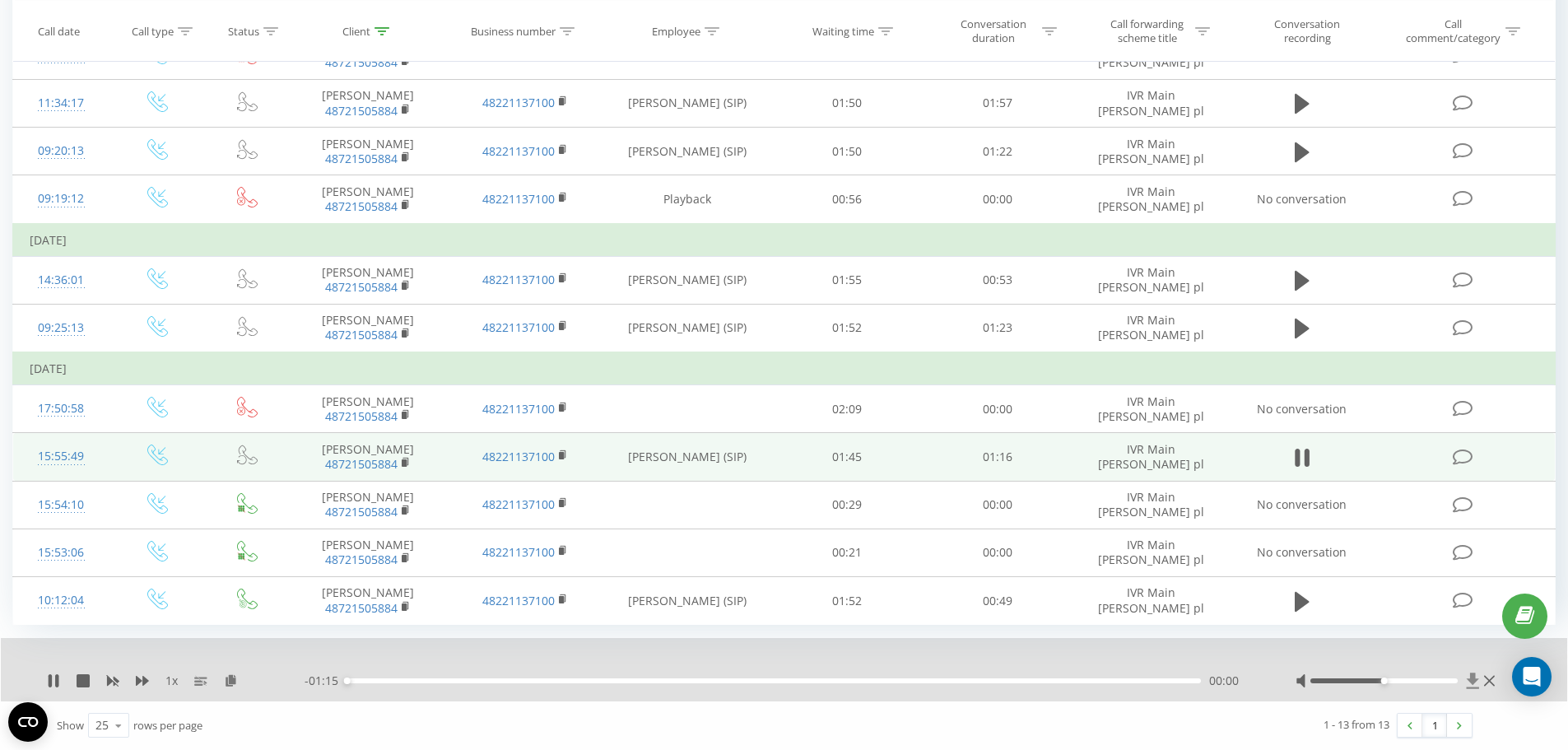
click at [1470, 683] on icon at bounding box center [1473, 681] width 14 height 17
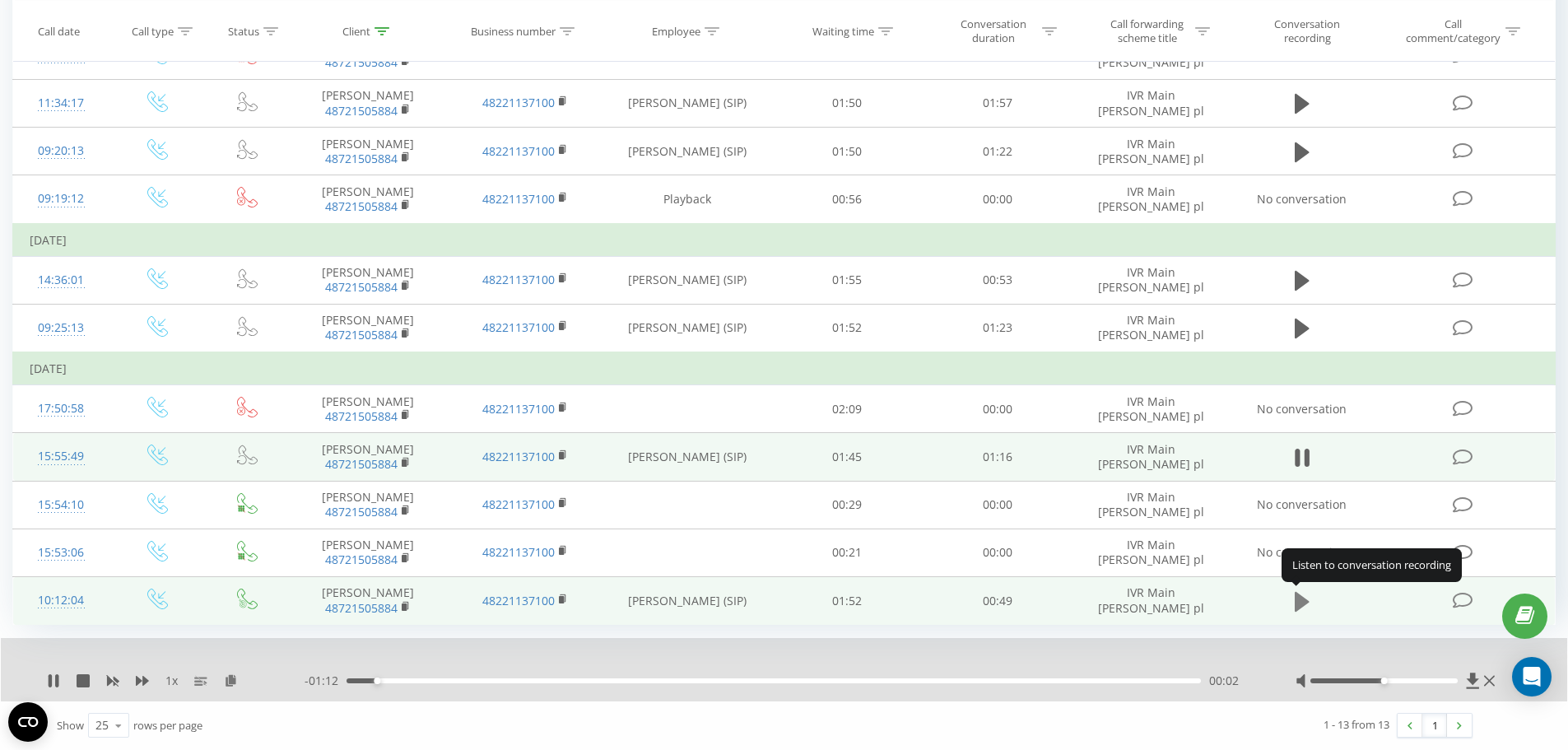
click at [1296, 602] on icon at bounding box center [1301, 601] width 15 height 20
click at [1474, 678] on icon at bounding box center [1473, 681] width 12 height 16
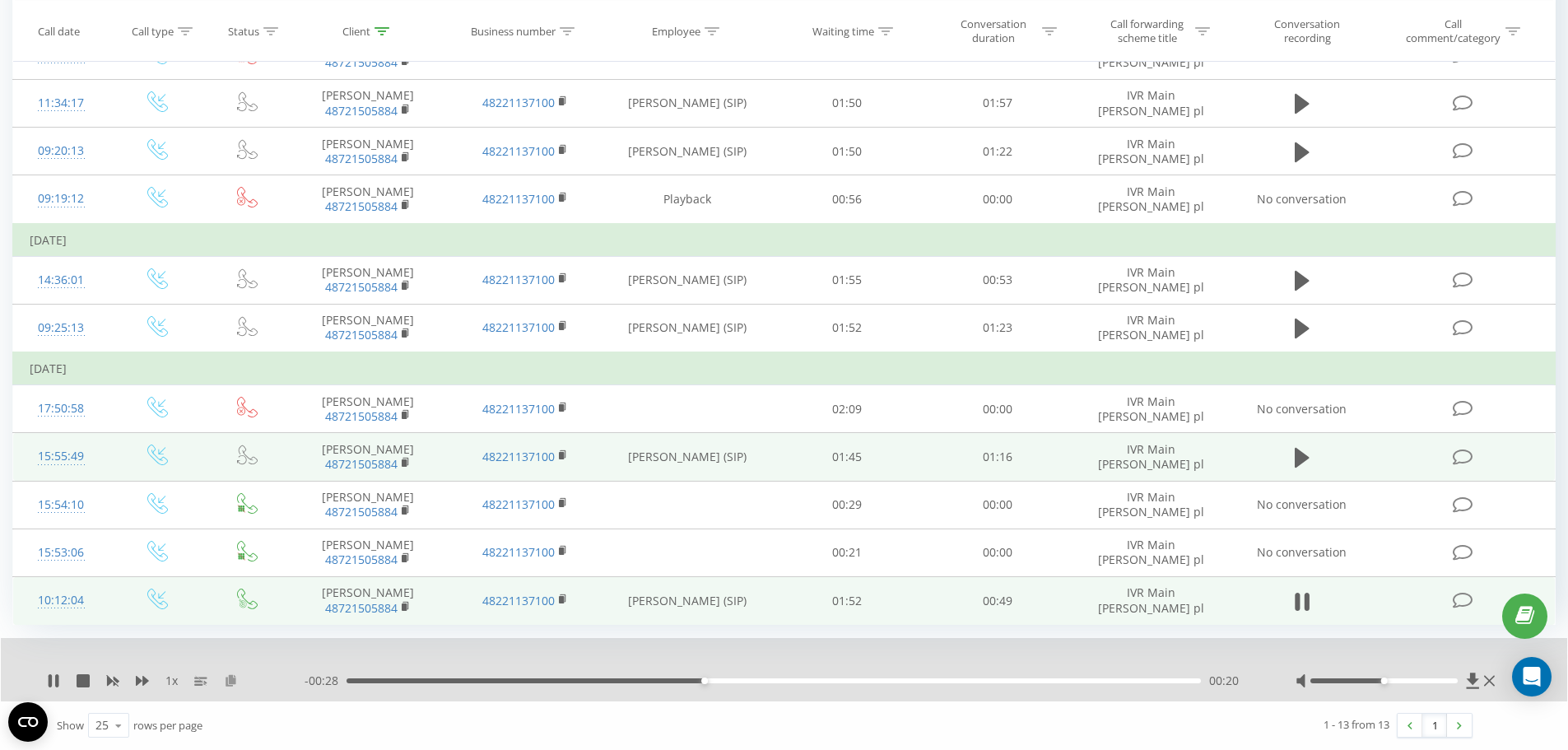
click at [232, 679] on icon at bounding box center [231, 680] width 14 height 12
click at [227, 682] on icon at bounding box center [231, 680] width 14 height 12
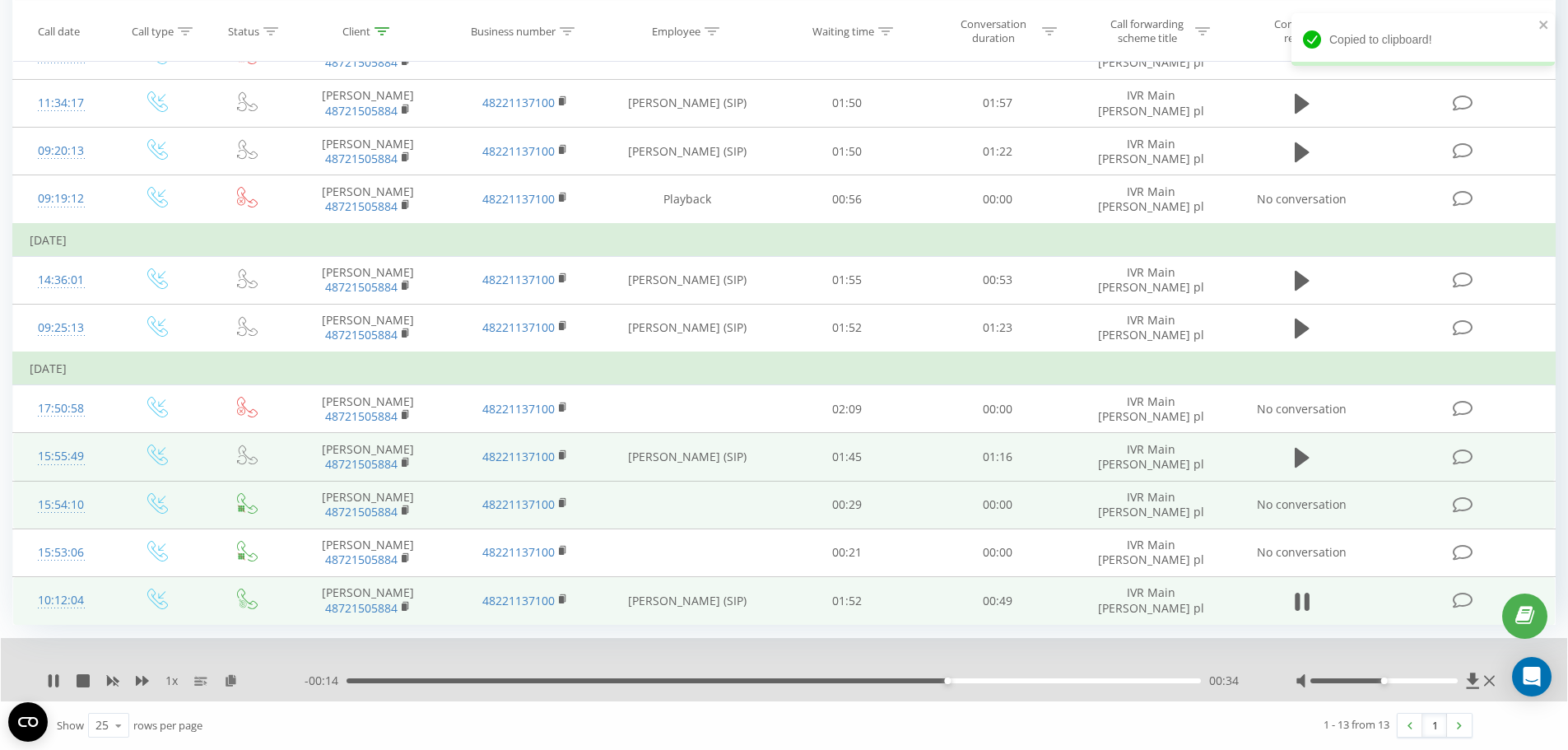
drag, startPoint x: 424, startPoint y: 515, endPoint x: 415, endPoint y: 515, distance: 9.0
click at [415, 515] on span "48721505884" at bounding box center [368, 512] width 123 height 15
click at [403, 511] on rect at bounding box center [404, 511] width 5 height 7
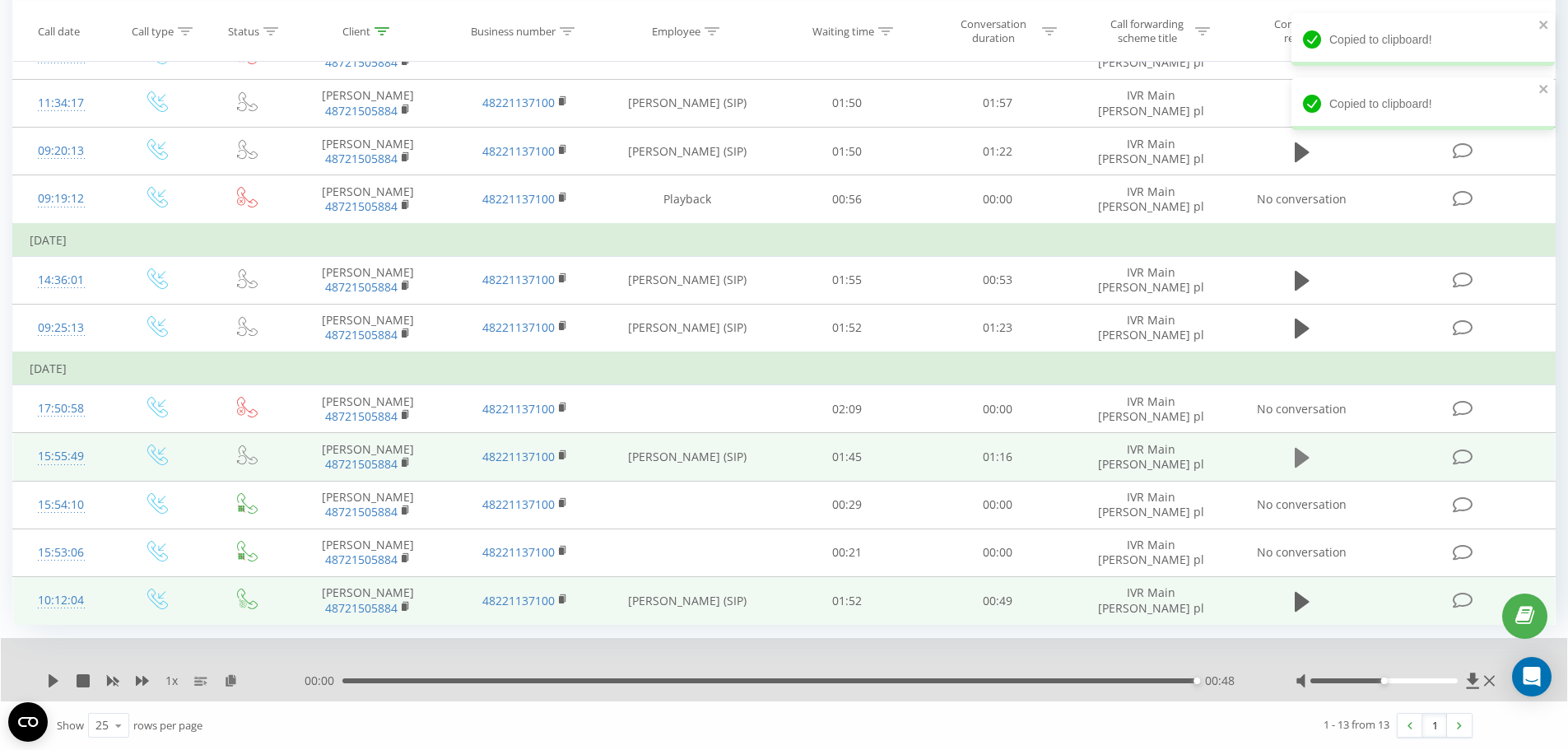
click at [1311, 464] on button at bounding box center [1302, 458] width 25 height 25
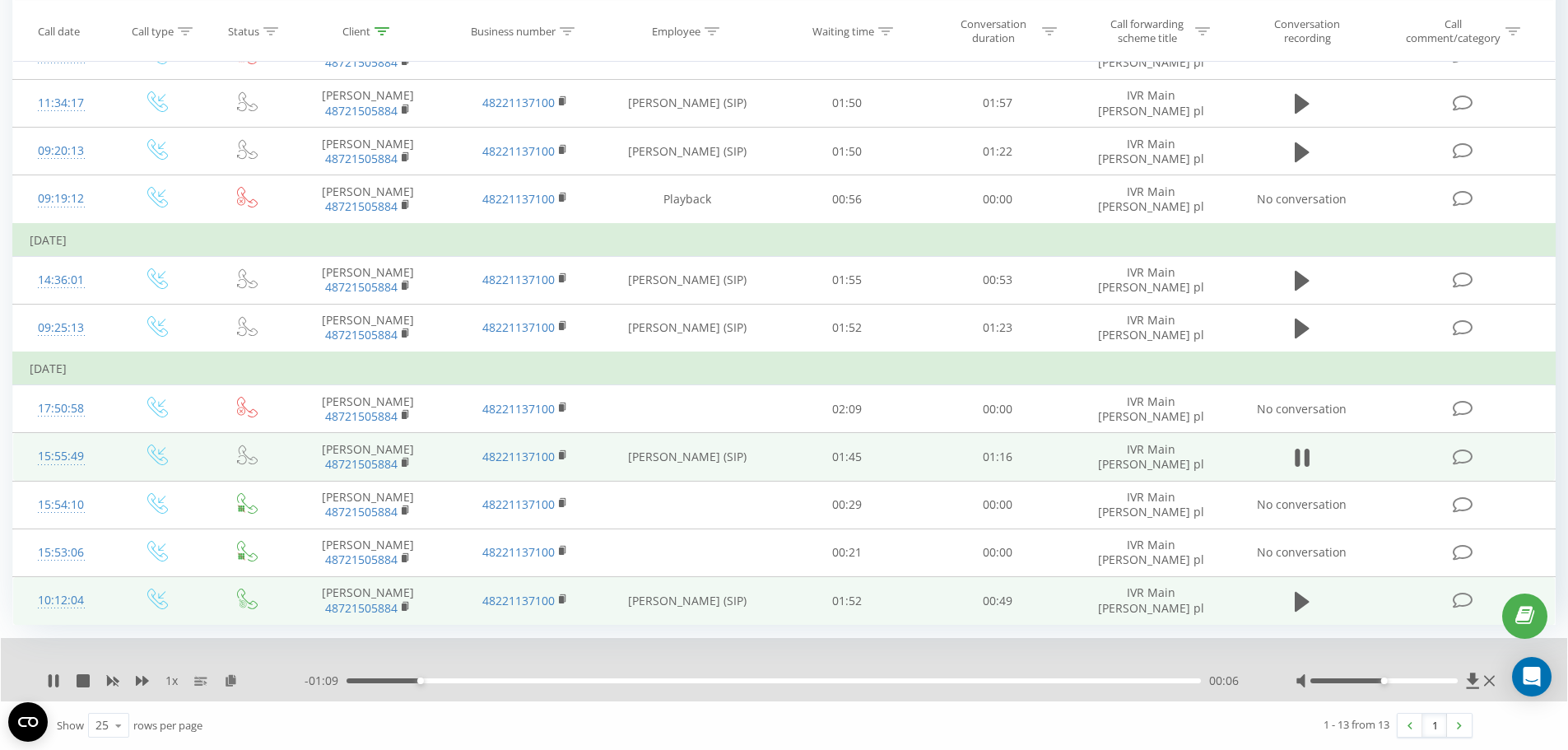
drag, startPoint x: 1389, startPoint y: 677, endPoint x: 1450, endPoint y: 687, distance: 61.8
click at [1452, 686] on div at bounding box center [1397, 681] width 203 height 17
click at [1389, 682] on div at bounding box center [1384, 681] width 147 height 5
drag, startPoint x: 1384, startPoint y: 681, endPoint x: 1462, endPoint y: 683, distance: 78.0
click at [1463, 683] on div at bounding box center [1397, 681] width 203 height 17
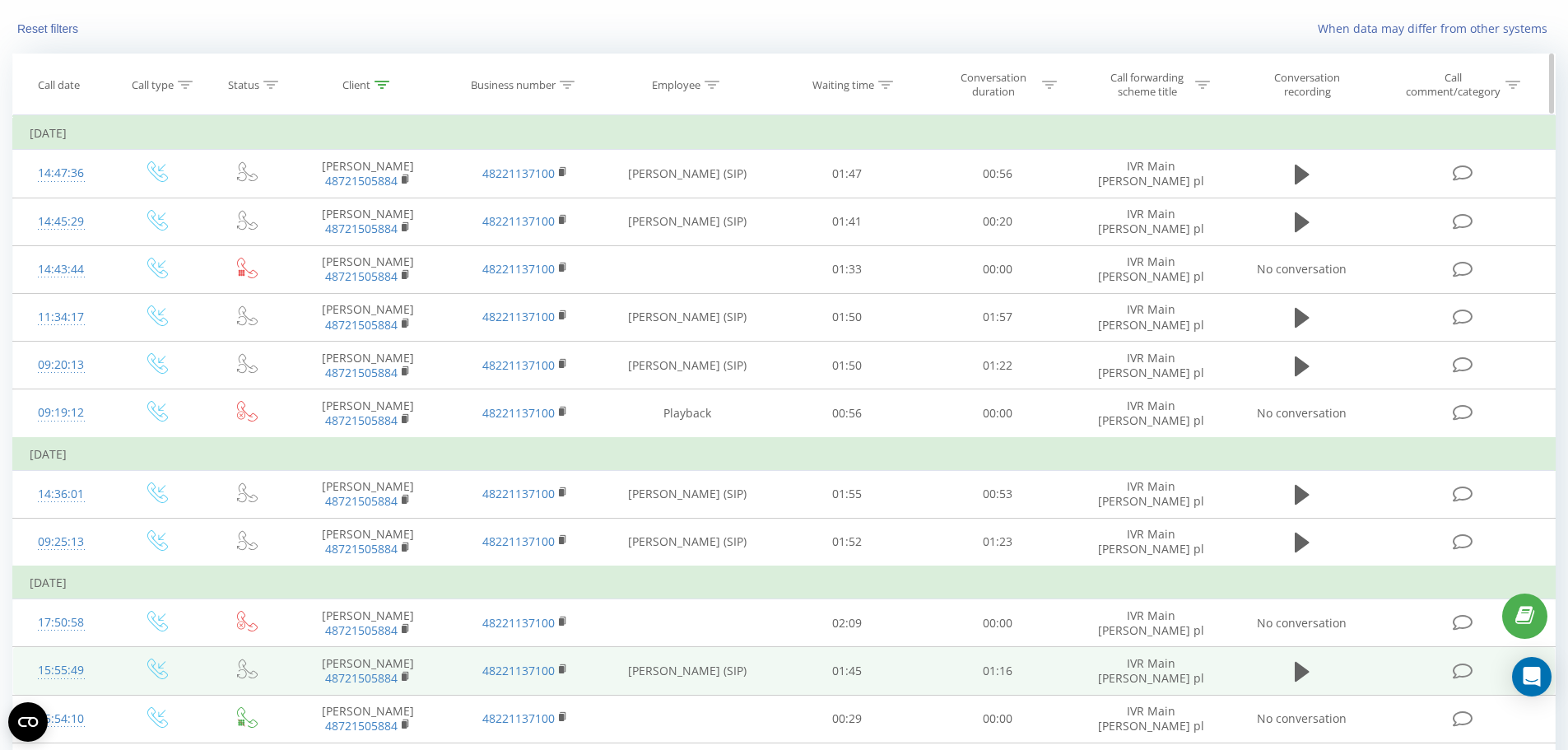
scroll to position [0, 0]
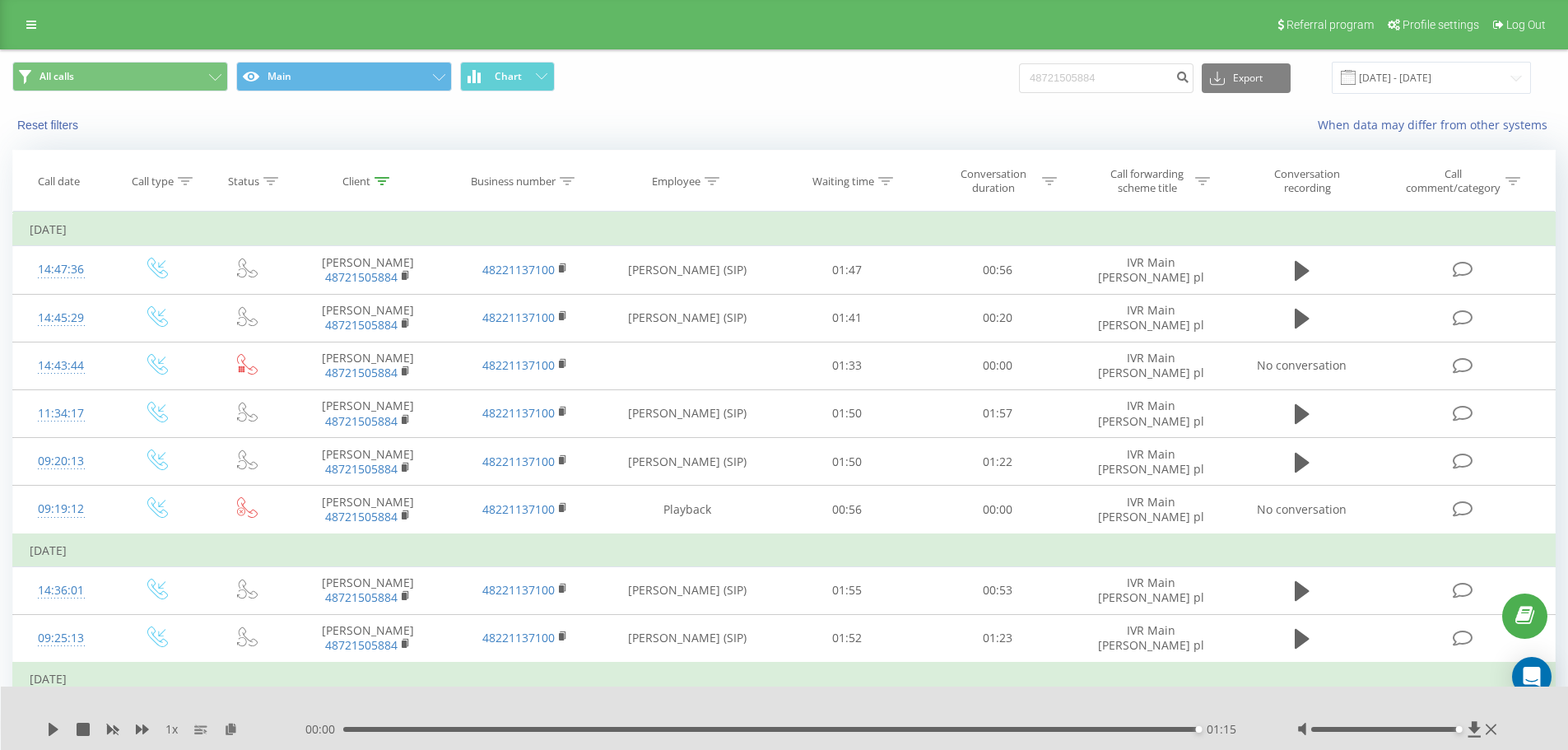
drag, startPoint x: 1077, startPoint y: 59, endPoint x: 1074, endPoint y: 70, distance: 11.4
click at [1075, 60] on div "All calls Main Chart 48721505884 Export .csv .xls .xlsx 23.06.2025 - 23.09.2025" at bounding box center [784, 78] width 1566 height 55
click at [1076, 69] on input "48721505884" at bounding box center [1106, 77] width 174 height 29
paste input "605733676"
type input "48605733676"
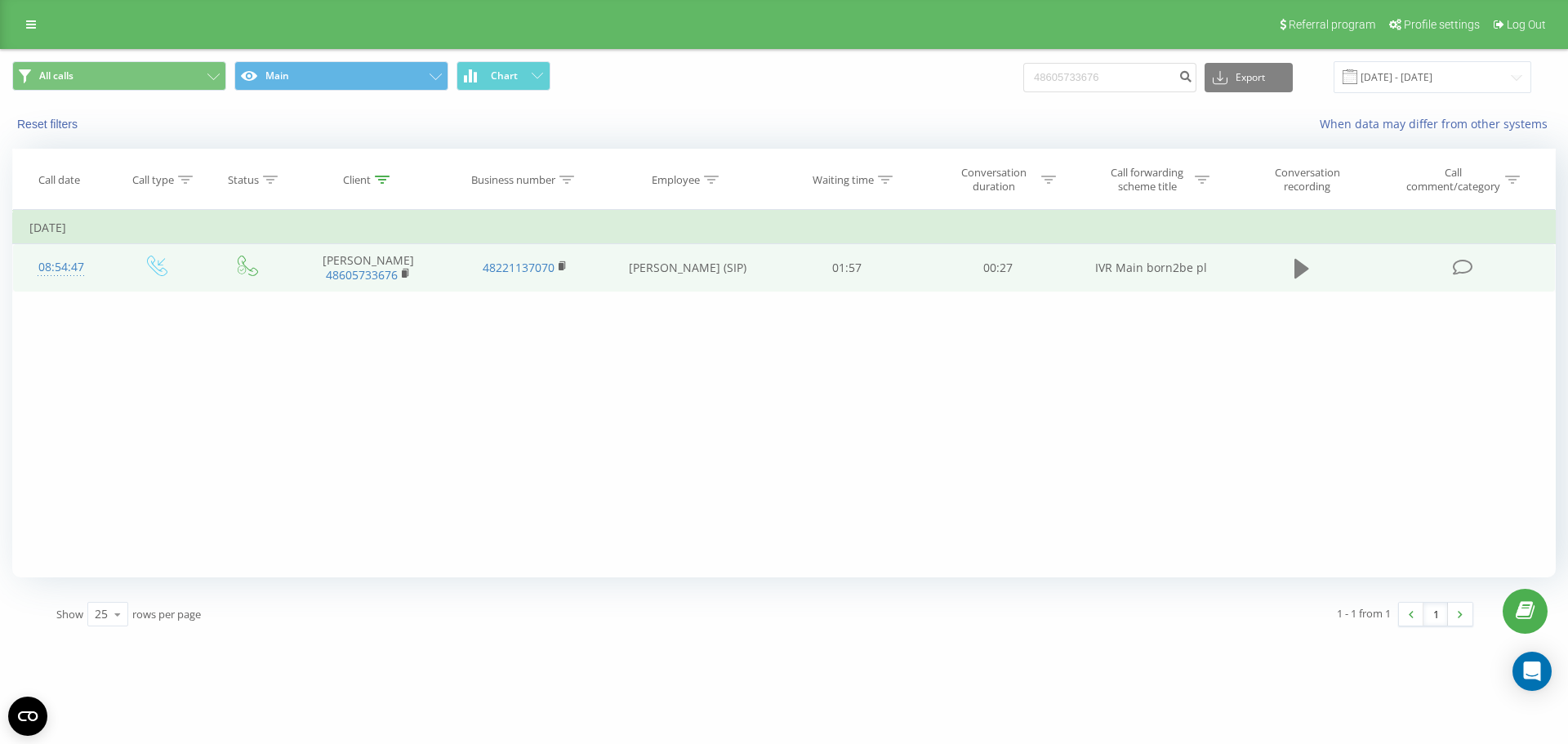
click at [1300, 264] on icon at bounding box center [1301, 269] width 15 height 19
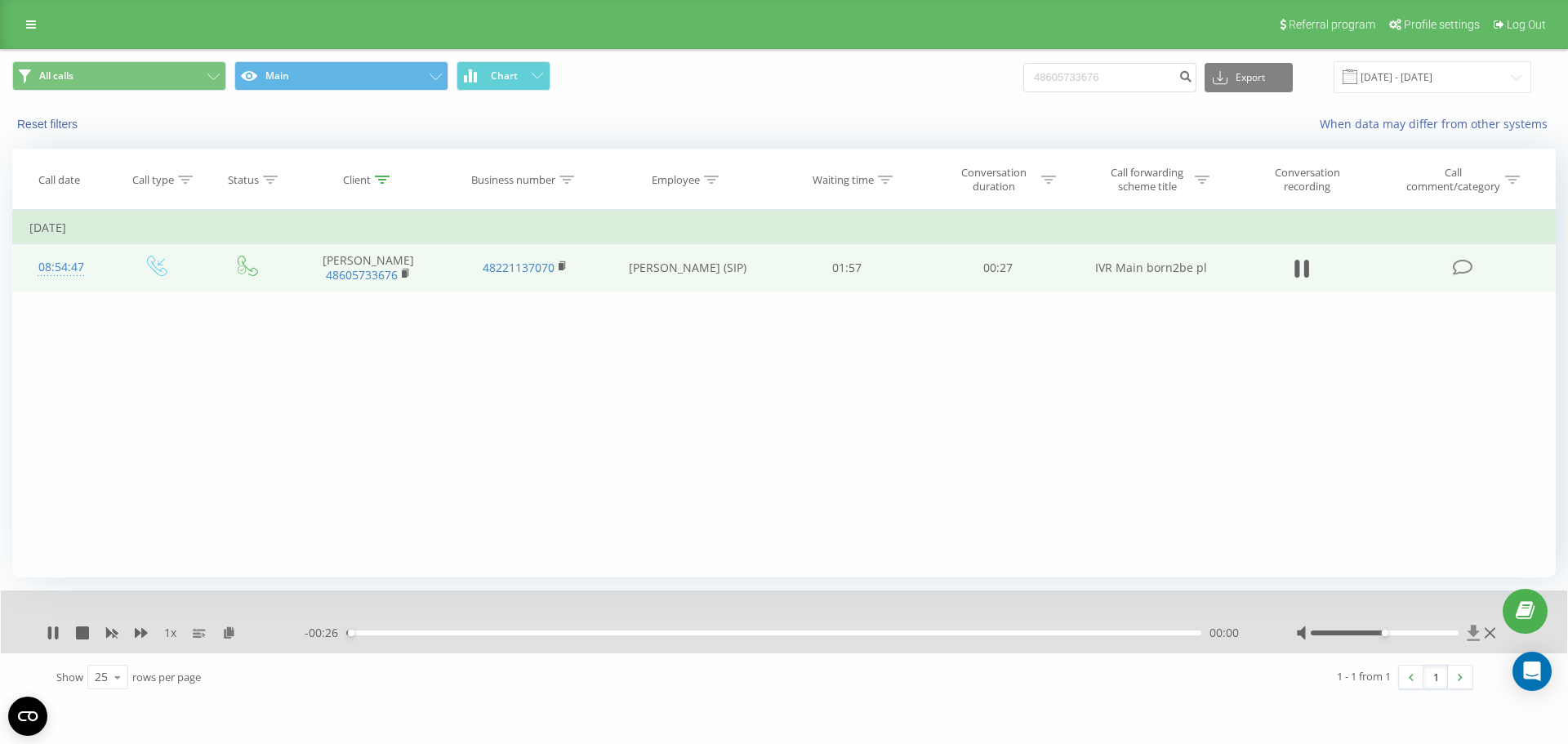
click at [1472, 633] on icon at bounding box center [1474, 633] width 12 height 16
click at [404, 272] on rect at bounding box center [405, 274] width 5 height 7
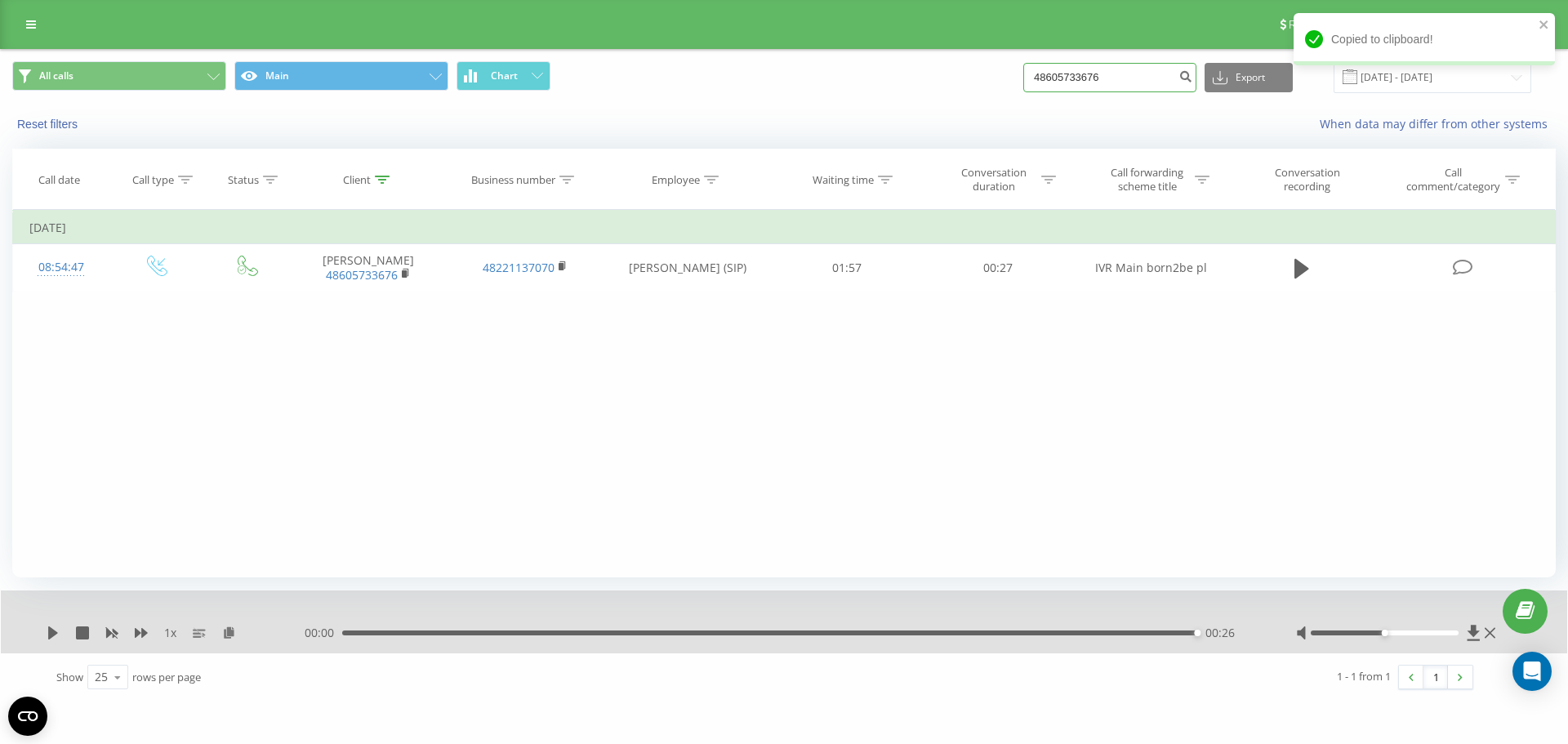
click at [1165, 75] on input "48605733676" at bounding box center [1110, 77] width 173 height 29
paste input "96296187"
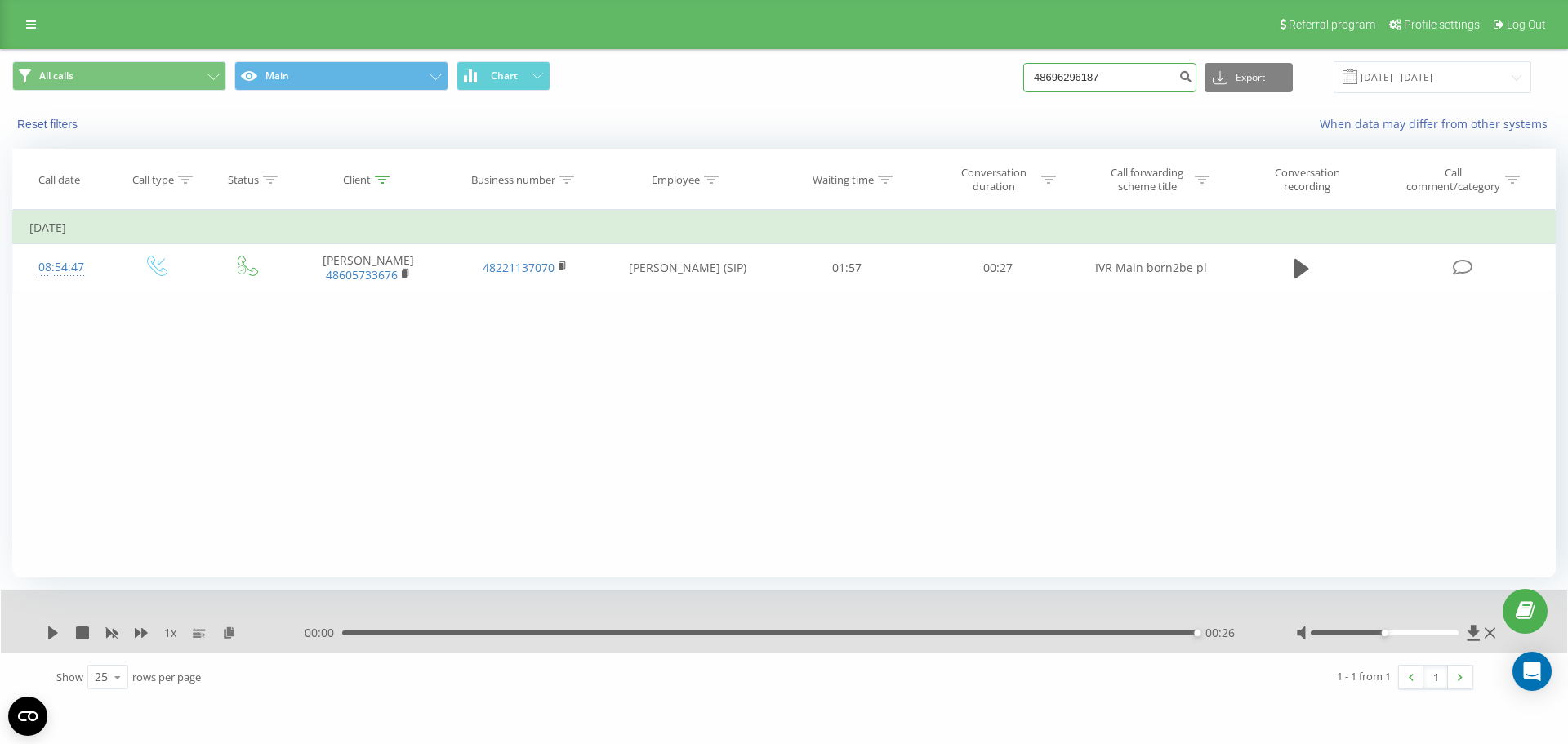
type input "48696296187"
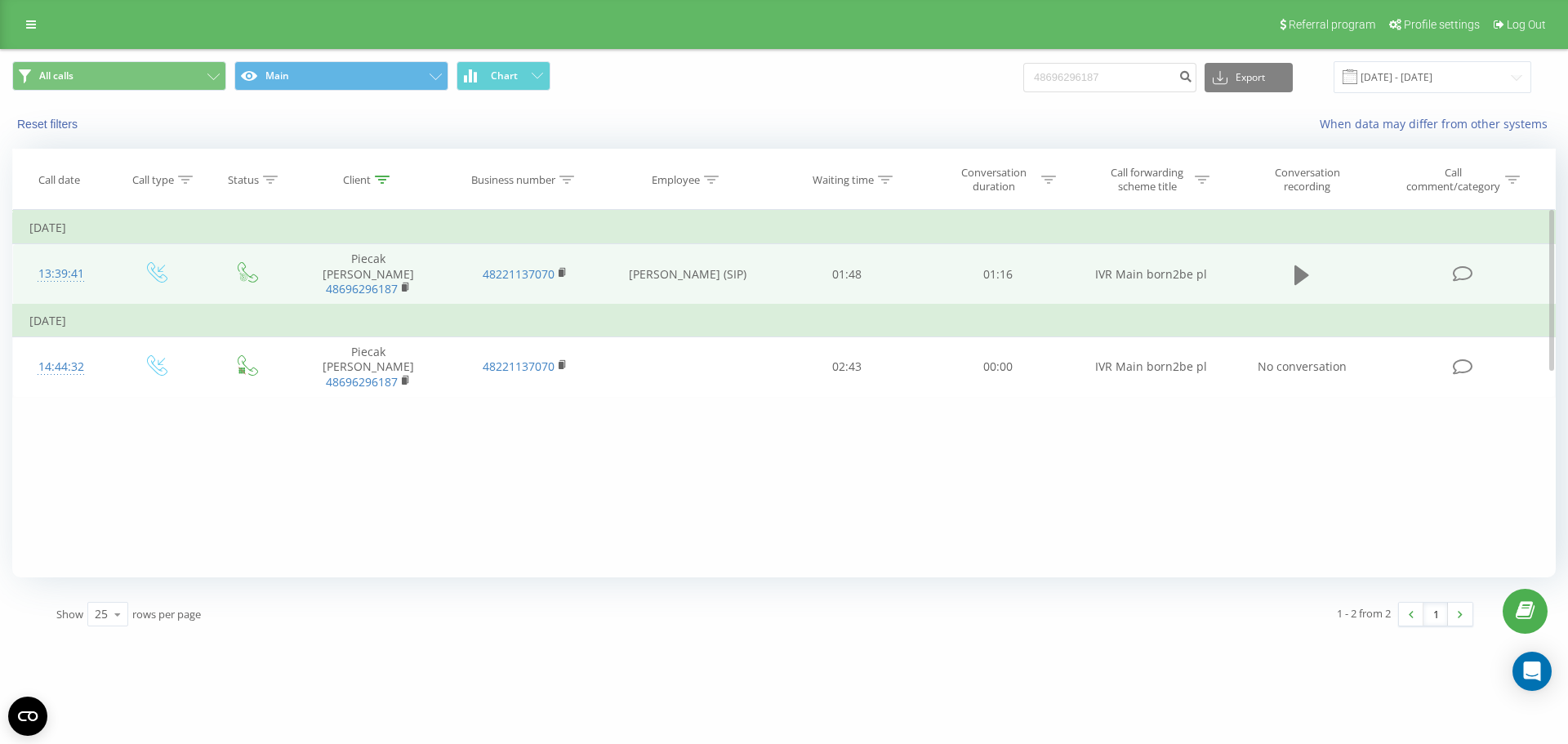
click at [1290, 269] on button at bounding box center [1302, 275] width 25 height 25
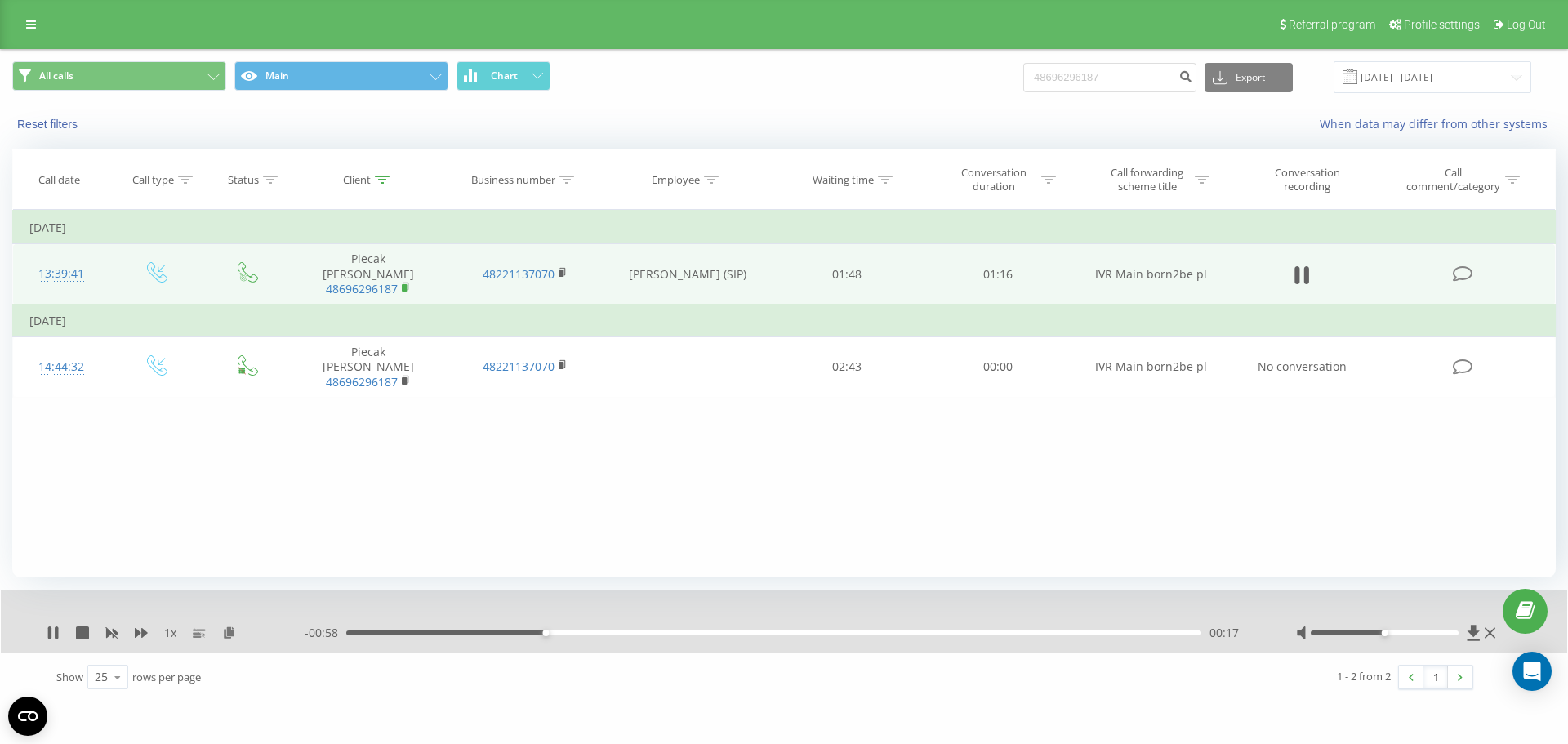
click at [407, 283] on icon at bounding box center [405, 286] width 5 height 7
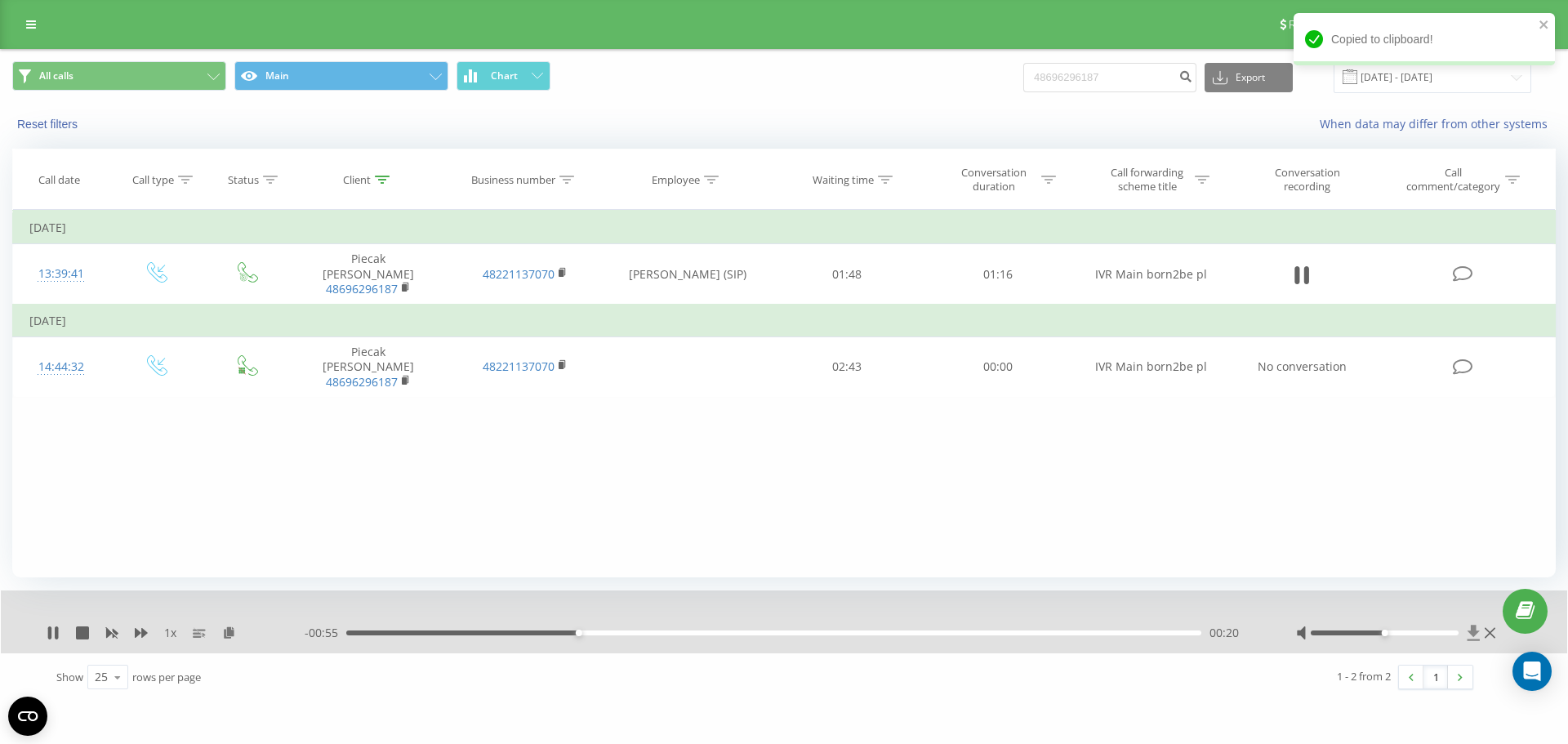
click at [1475, 631] on icon at bounding box center [1474, 633] width 12 height 16
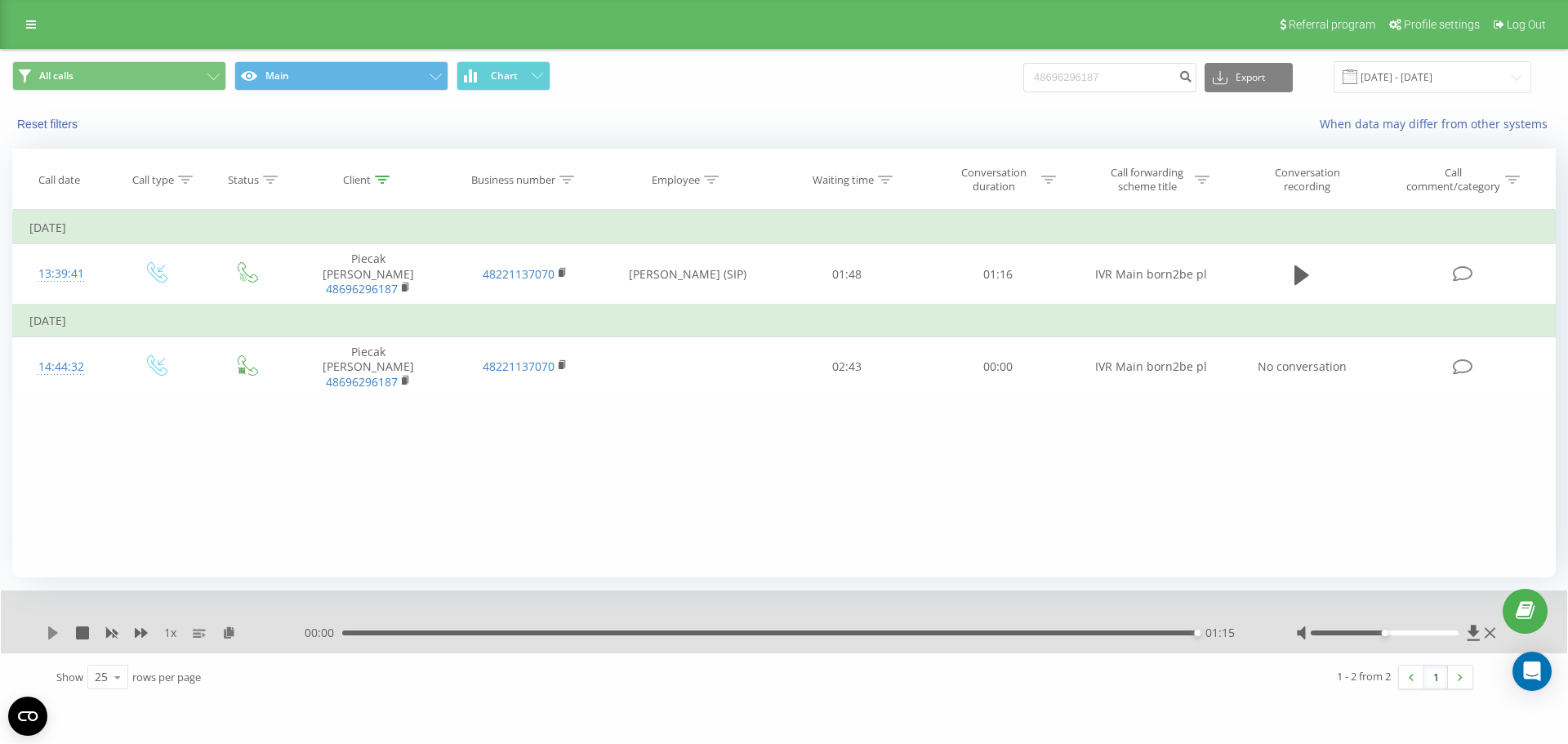
click at [48, 637] on div "1 x 00:00 01:15 01:15" at bounding box center [784, 621] width 1566 height 63
click at [50, 636] on icon at bounding box center [53, 633] width 10 height 13
click at [356, 630] on div "01:15" at bounding box center [769, 633] width 855 height 5
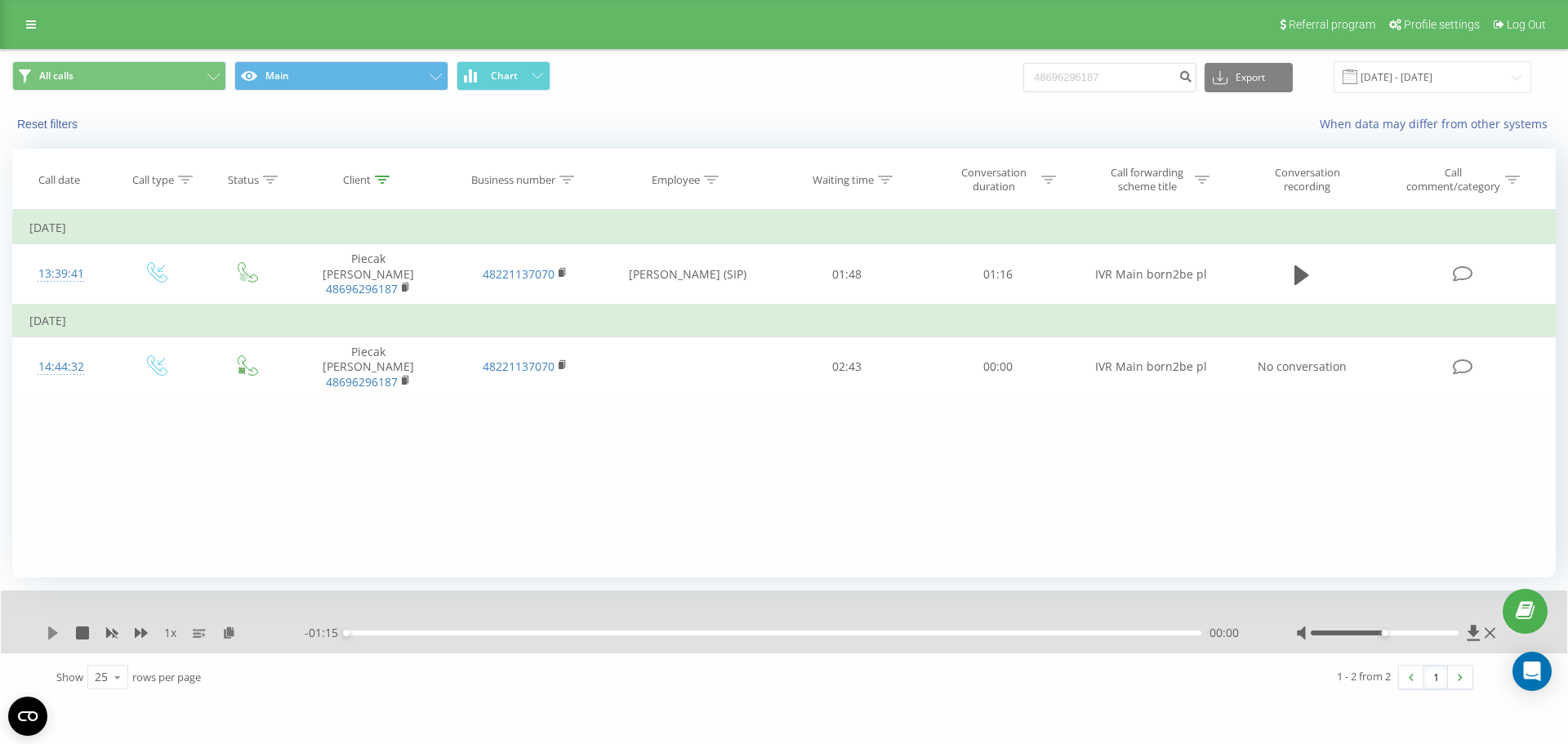
click at [47, 636] on icon at bounding box center [53, 633] width 13 height 13
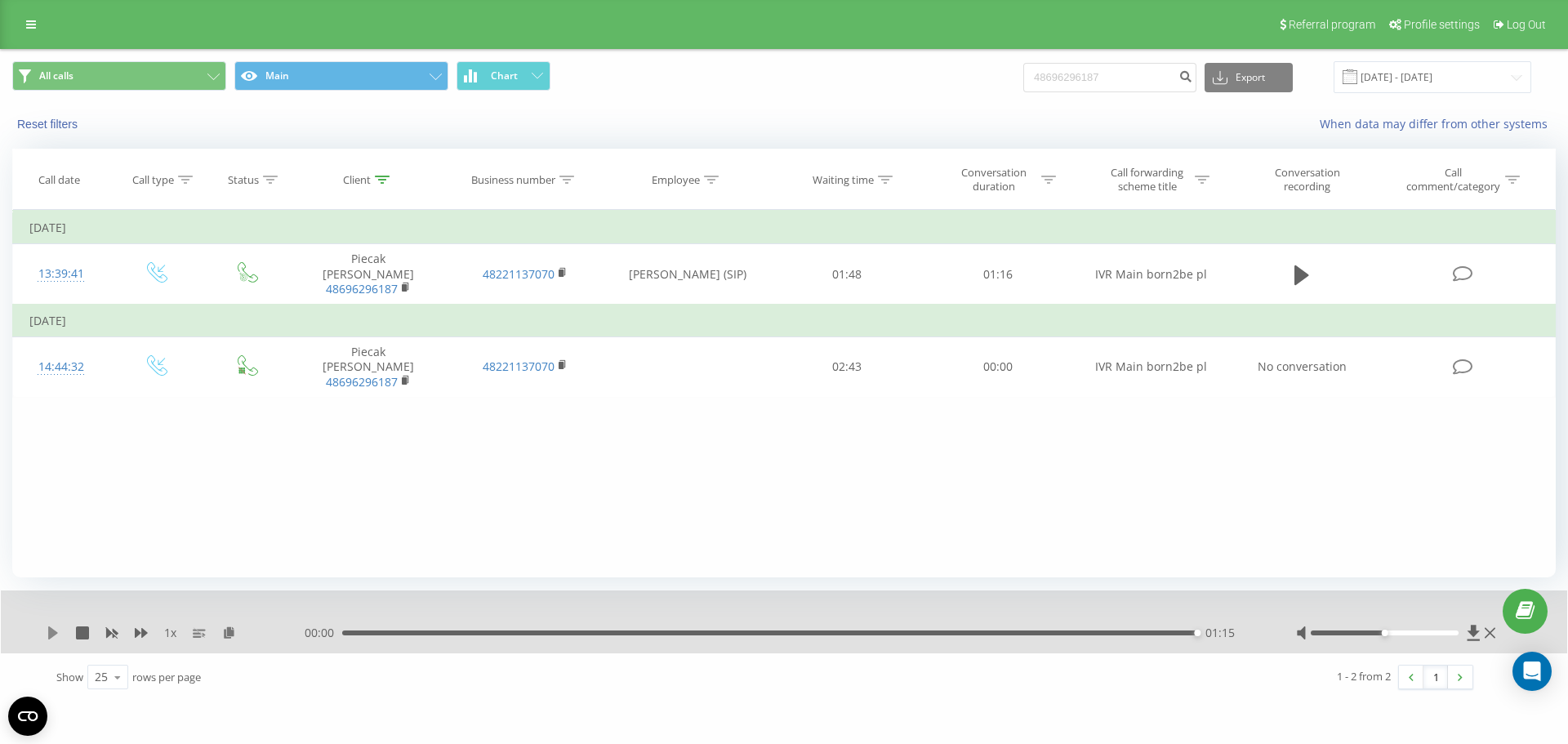
click at [56, 630] on icon at bounding box center [53, 633] width 13 height 13
click at [428, 638] on div "00:00 01:15 01:15" at bounding box center [780, 633] width 950 height 17
click at [427, 628] on div "00:00 01:15 01:15" at bounding box center [780, 633] width 950 height 17
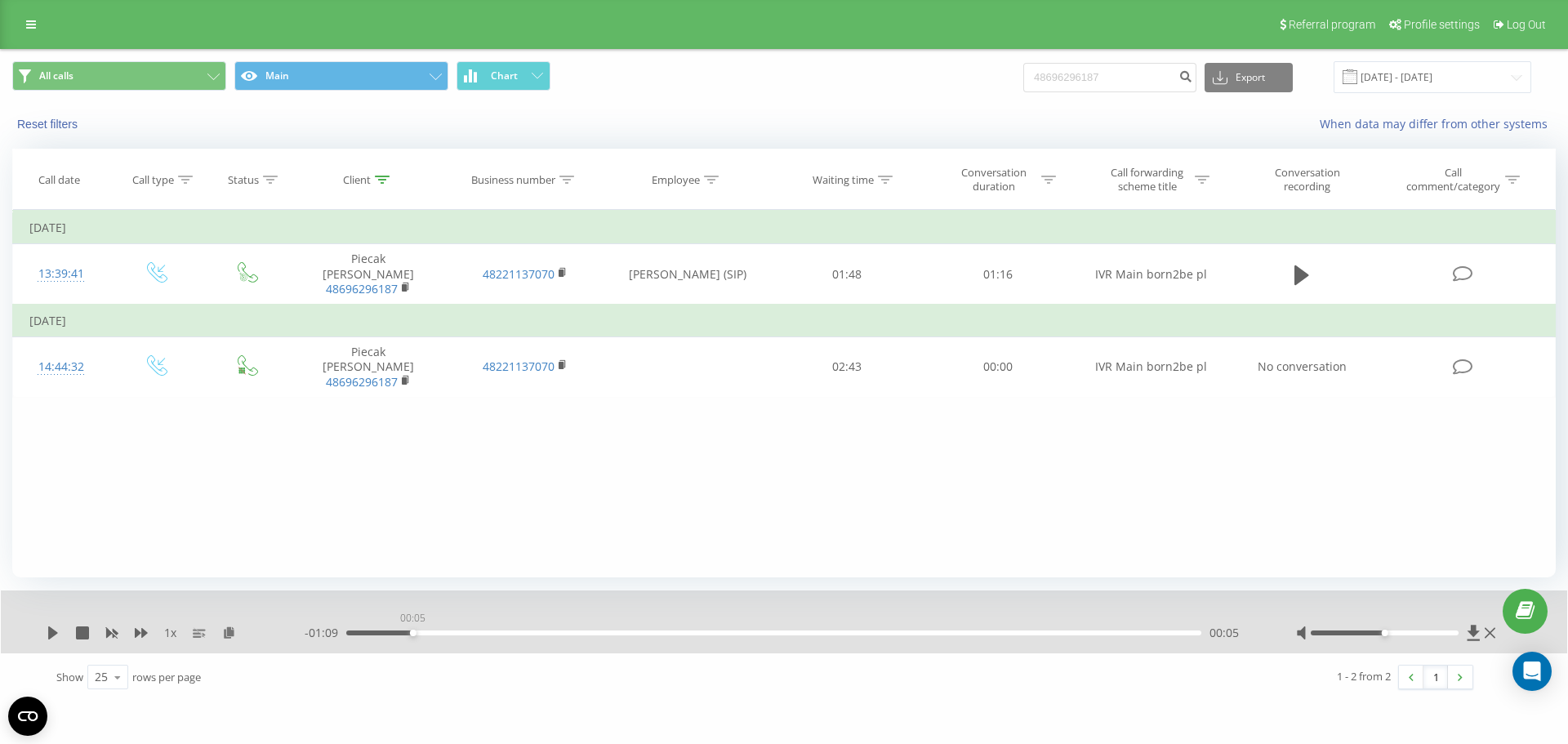
click at [412, 633] on div "00:05" at bounding box center [774, 633] width 855 height 5
click at [49, 632] on icon at bounding box center [53, 633] width 13 height 13
click at [579, 636] on div "- 01:08 00:06 00:06" at bounding box center [780, 633] width 950 height 17
click at [600, 633] on div "00:07" at bounding box center [774, 633] width 855 height 5
click at [620, 638] on div "- 00:35 00:39 00:39" at bounding box center [780, 633] width 950 height 17
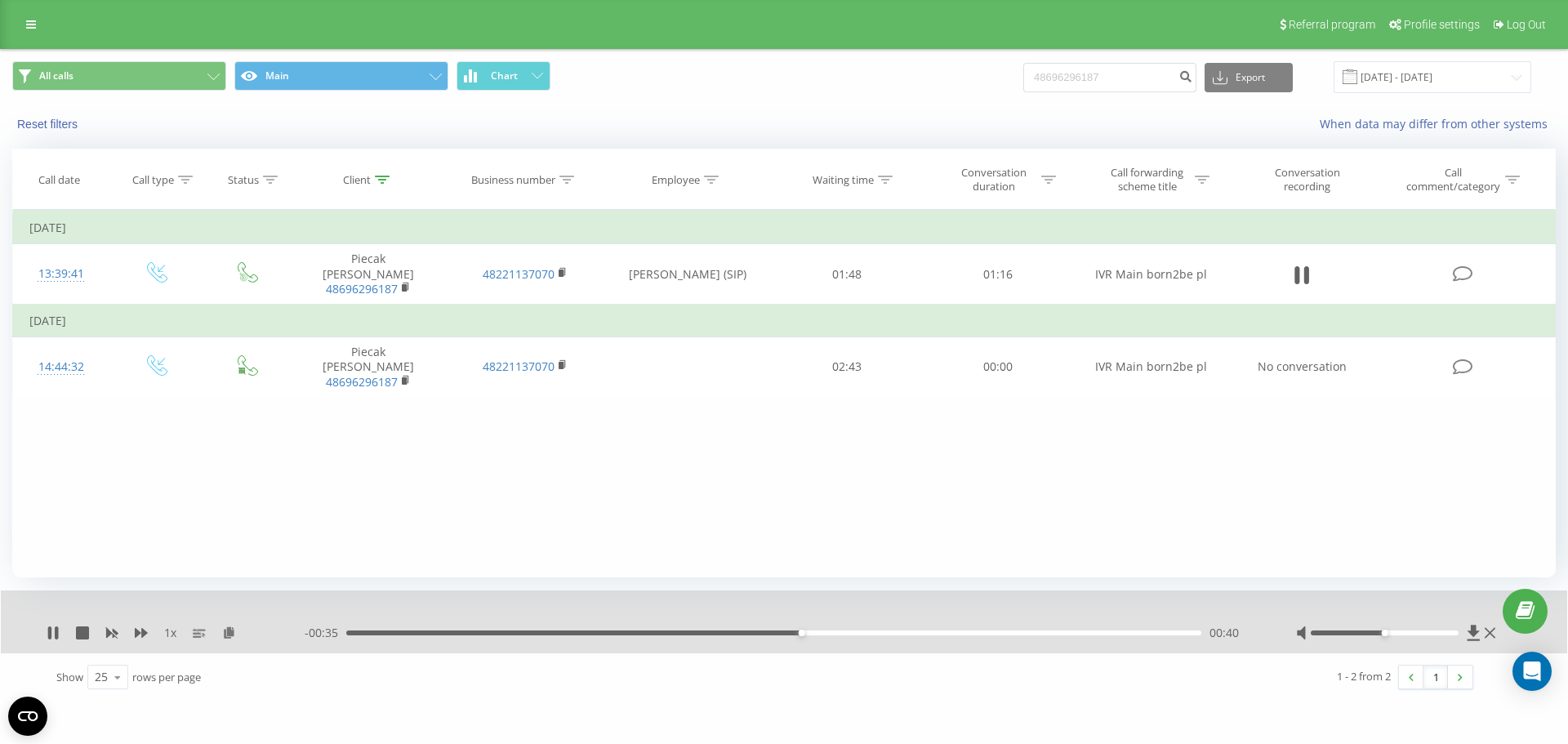
click at [588, 630] on div "00:40" at bounding box center [774, 633] width 855 height 5
click at [1147, 83] on input "48696296187" at bounding box center [1110, 77] width 173 height 29
paste input "532596473"
type input "48532596473"
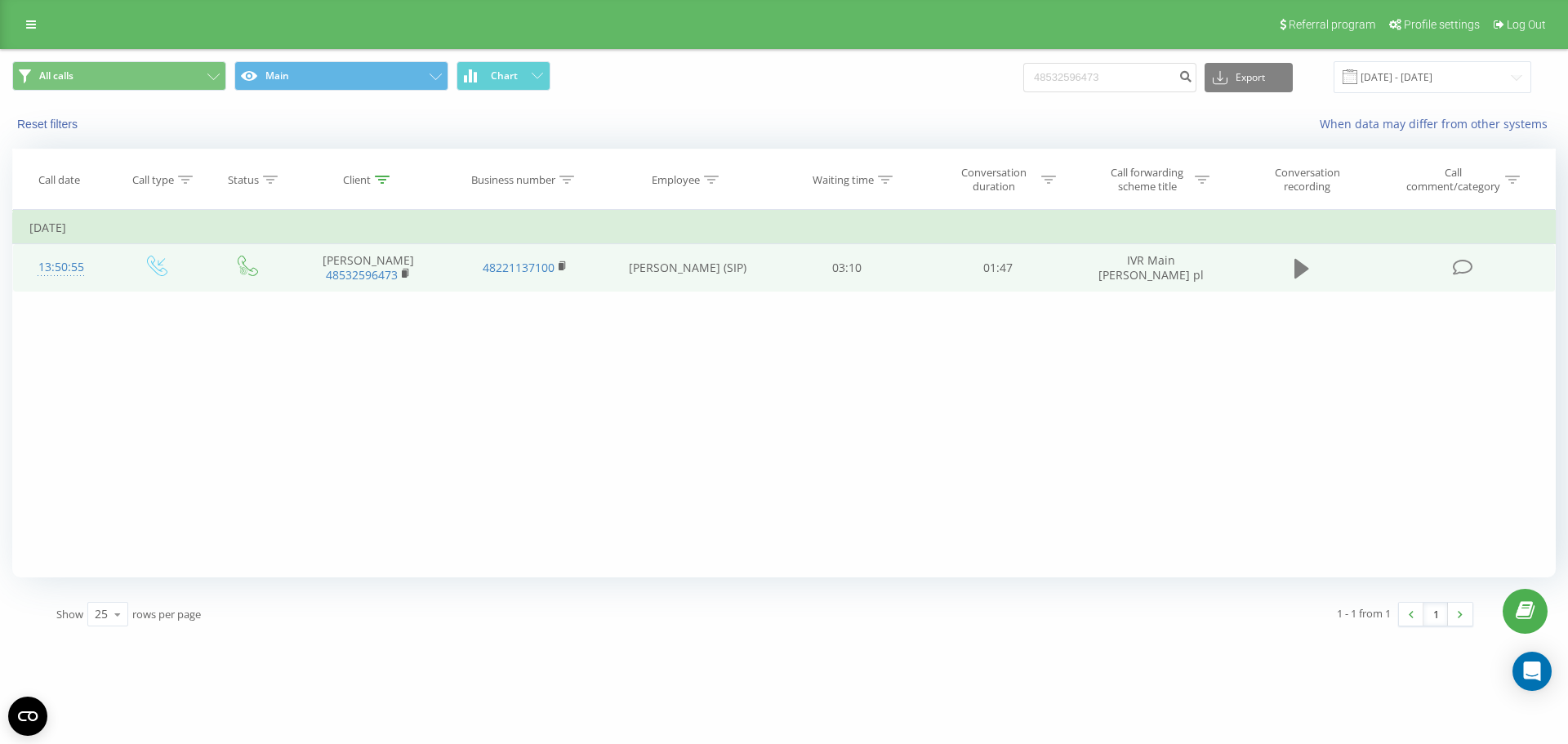
click at [1296, 272] on icon at bounding box center [1301, 269] width 15 height 19
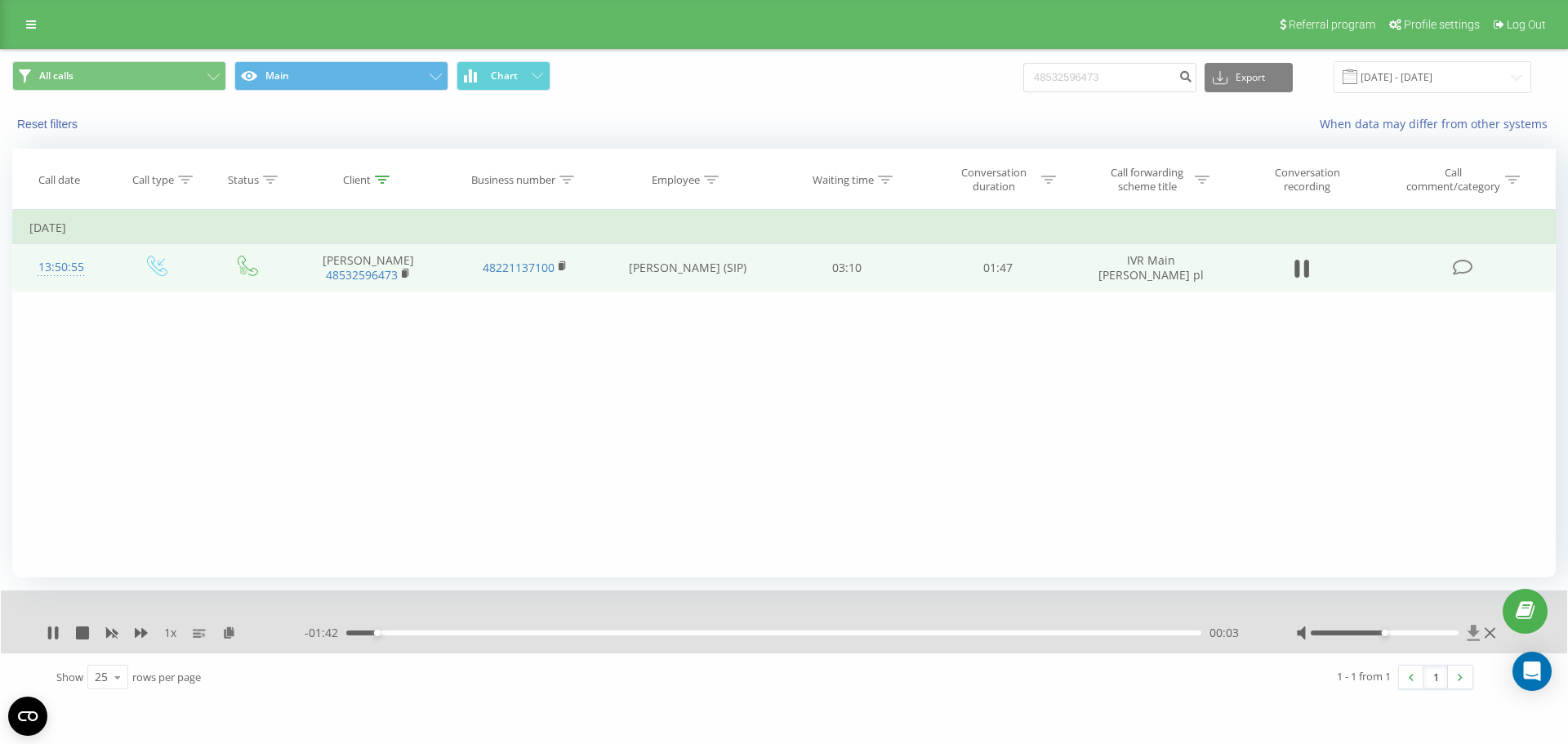
click at [1479, 631] on icon at bounding box center [1474, 633] width 12 height 16
click at [225, 638] on icon at bounding box center [229, 632] width 14 height 11
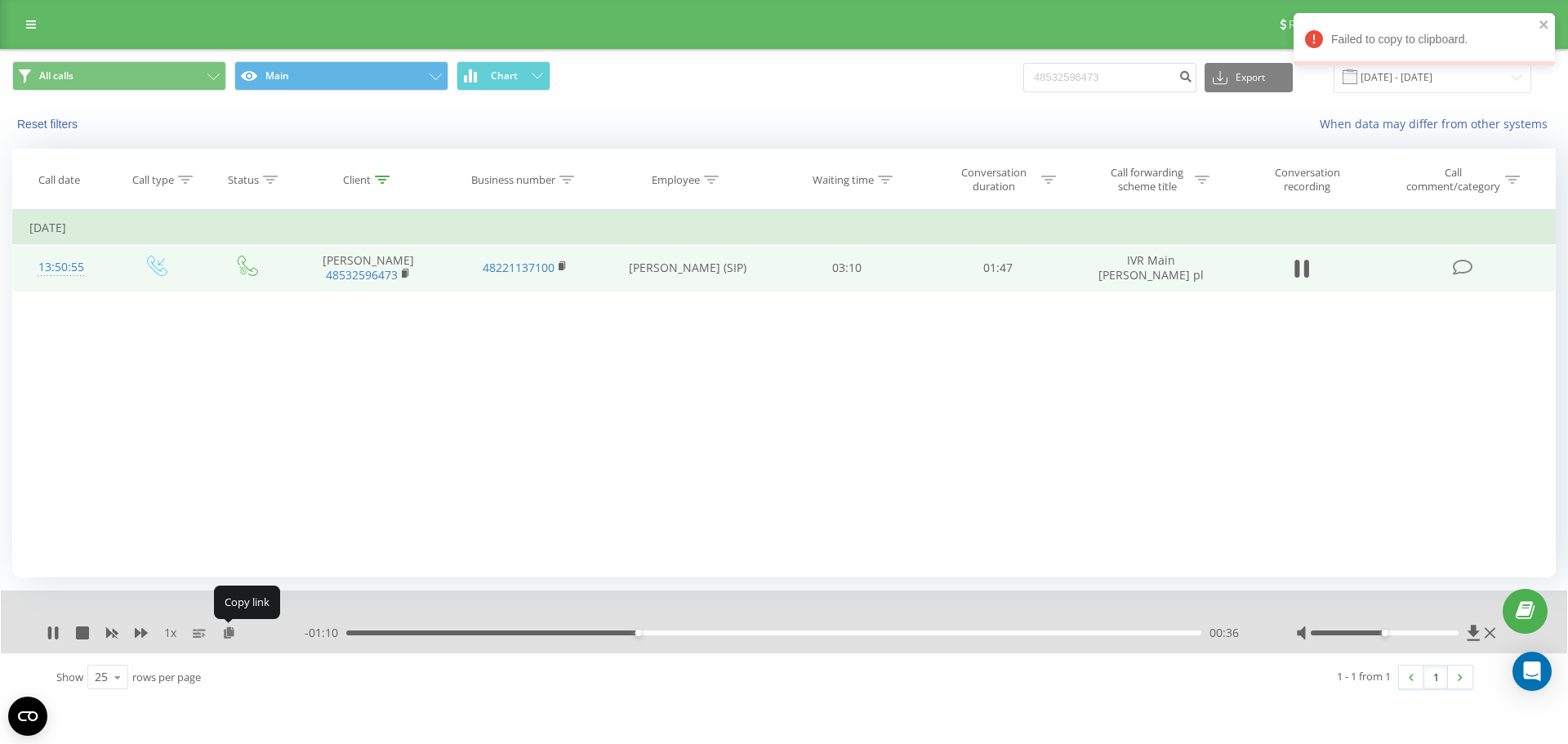
click at [351, 472] on div "Filter by condition Equal Enter value Cancel OK Filter by condition Equal Enter…" at bounding box center [784, 393] width 1543 height 368
click at [405, 270] on icon at bounding box center [406, 273] width 9 height 11
